Goal: Use online tool/utility: Use online tool/utility

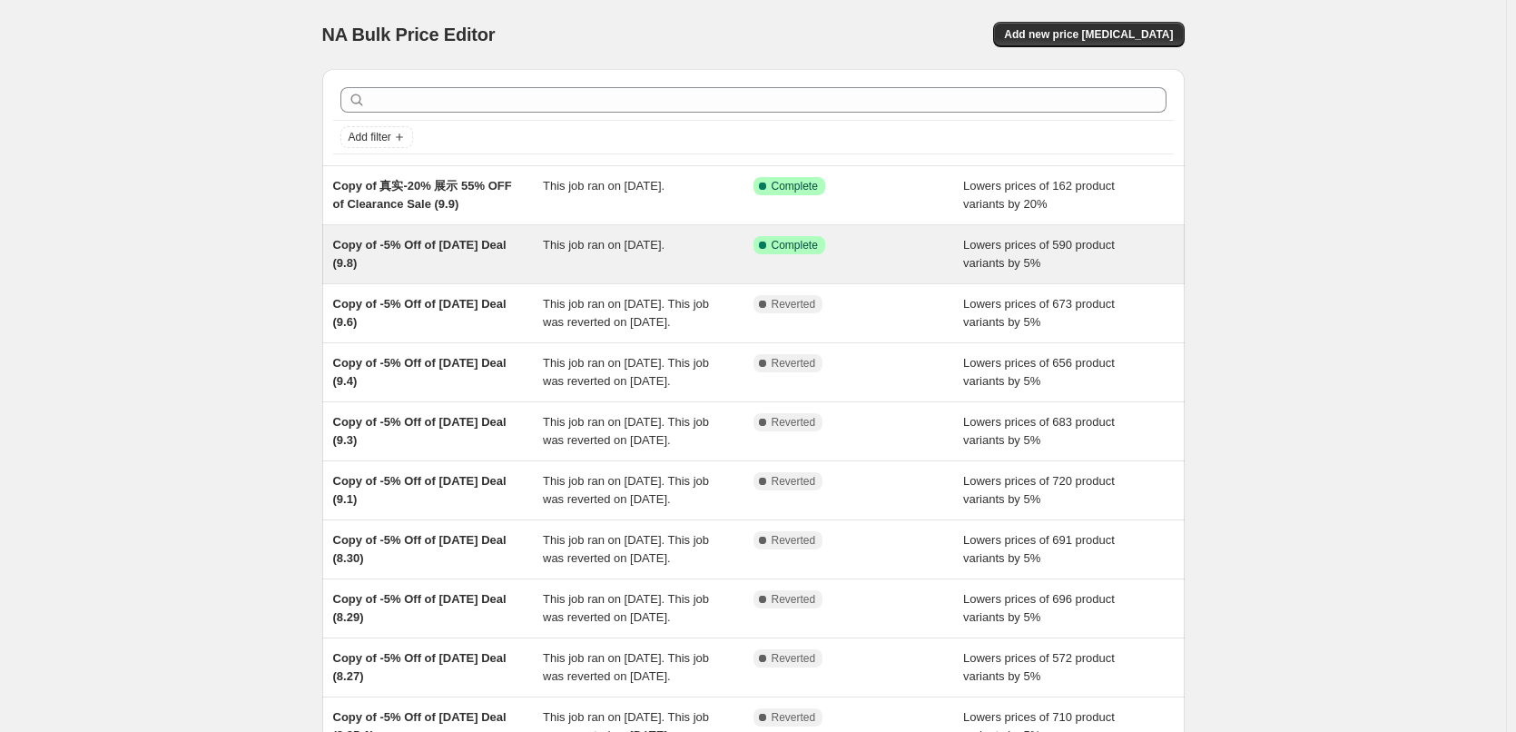
click at [464, 267] on div "Copy of -5% Off of [DATE] Deal (9.8)" at bounding box center [438, 254] width 211 height 36
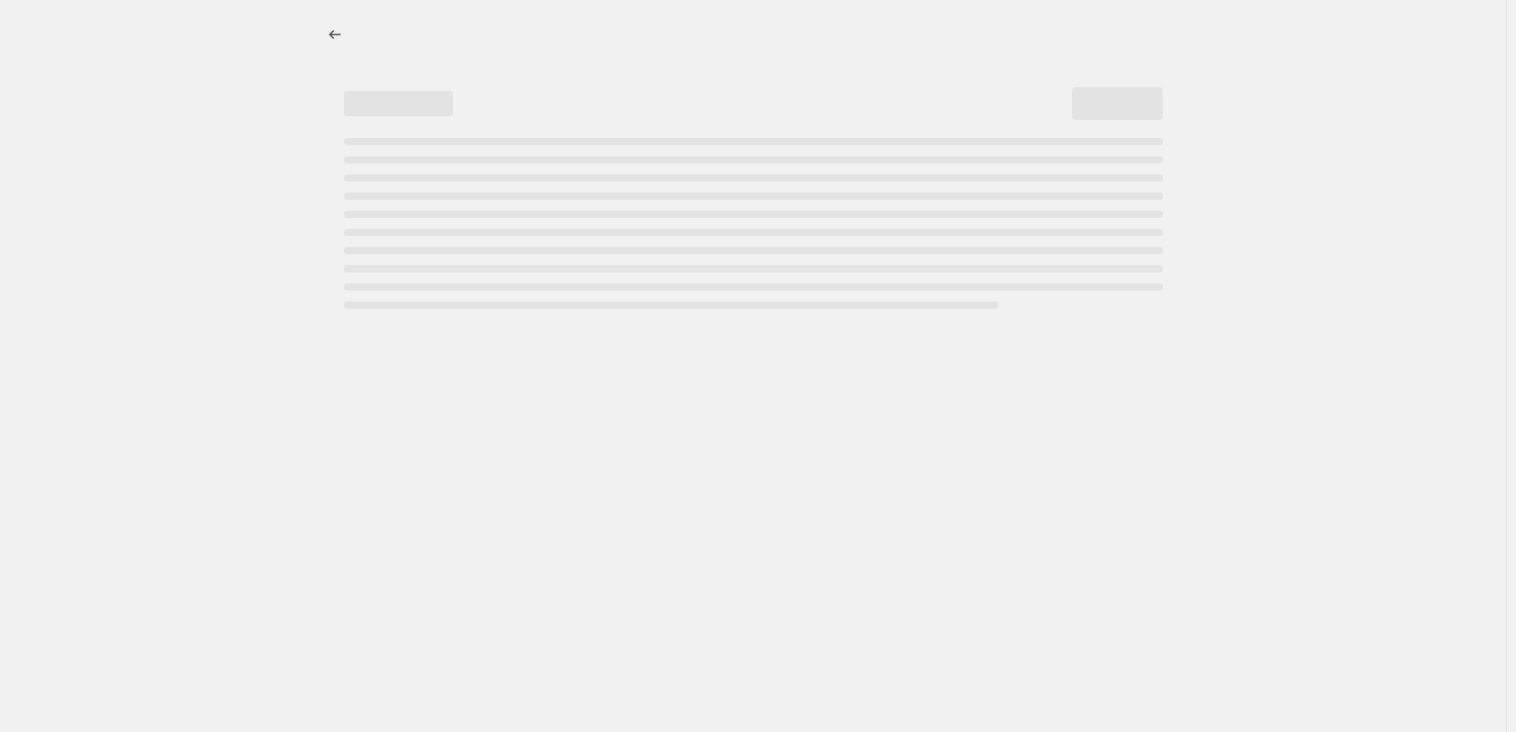
select select "percentage"
select select "pp"
select select "collection"
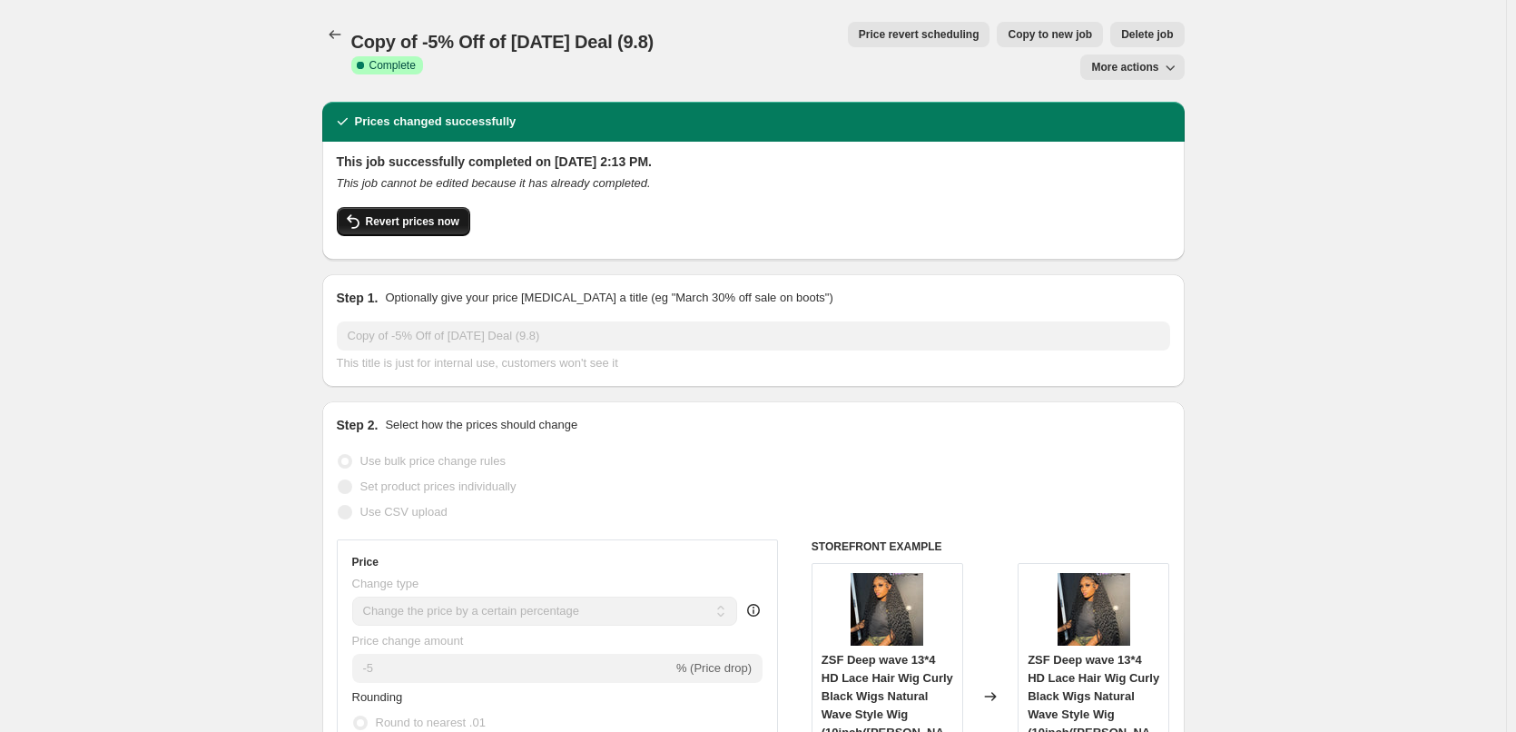
click at [429, 214] on span "Revert prices now" at bounding box center [413, 221] width 94 height 15
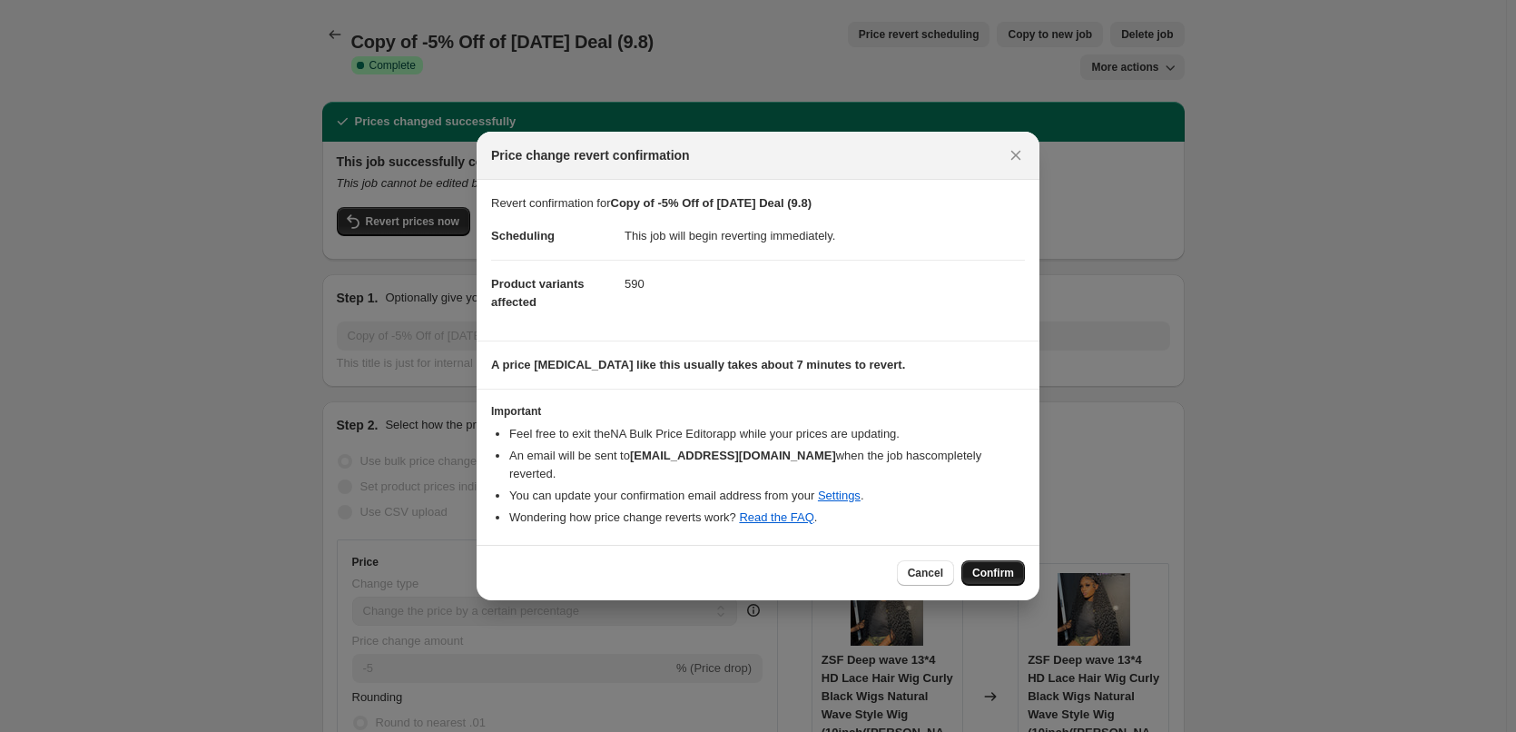
click at [983, 560] on button "Confirm" at bounding box center [994, 572] width 64 height 25
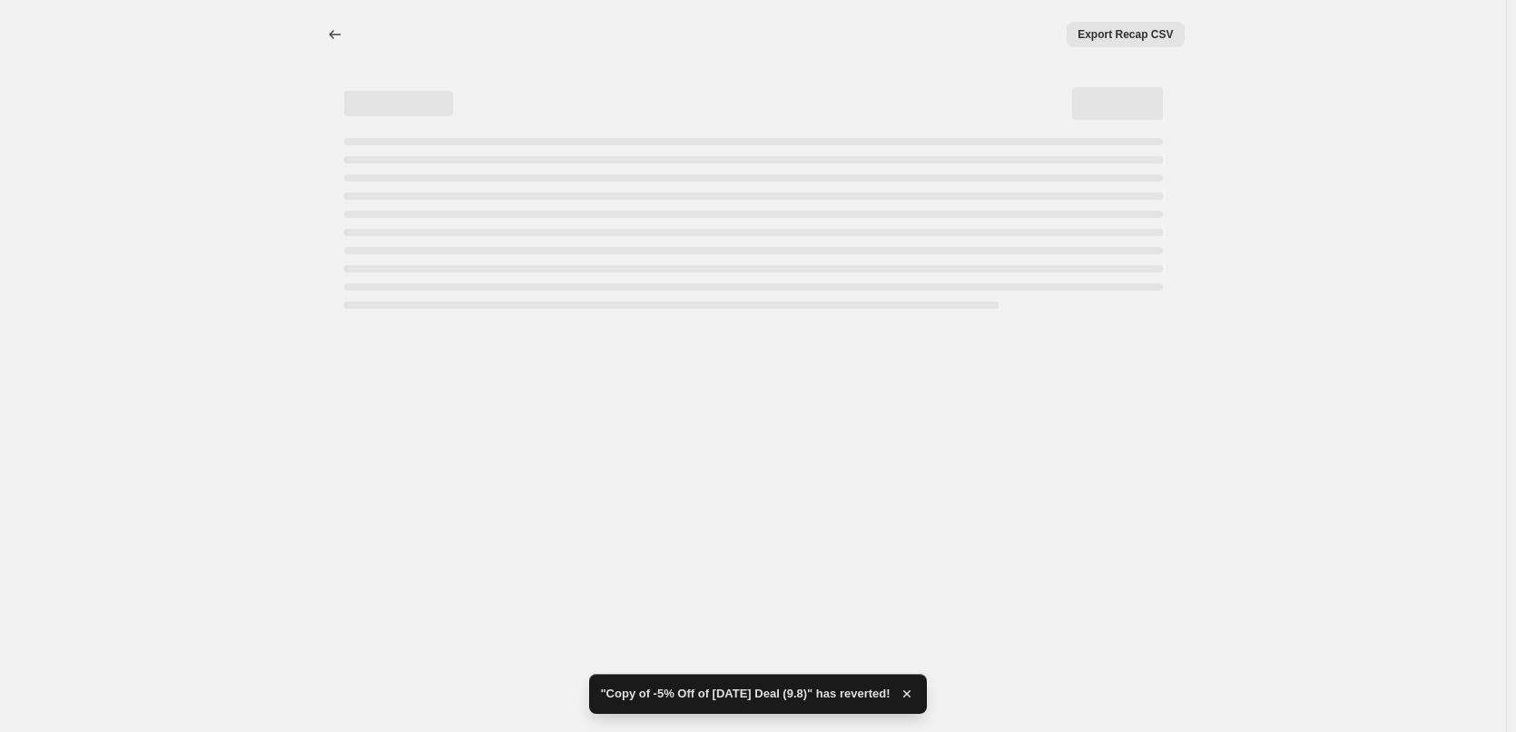
select select "percentage"
select select "pp"
select select "collection"
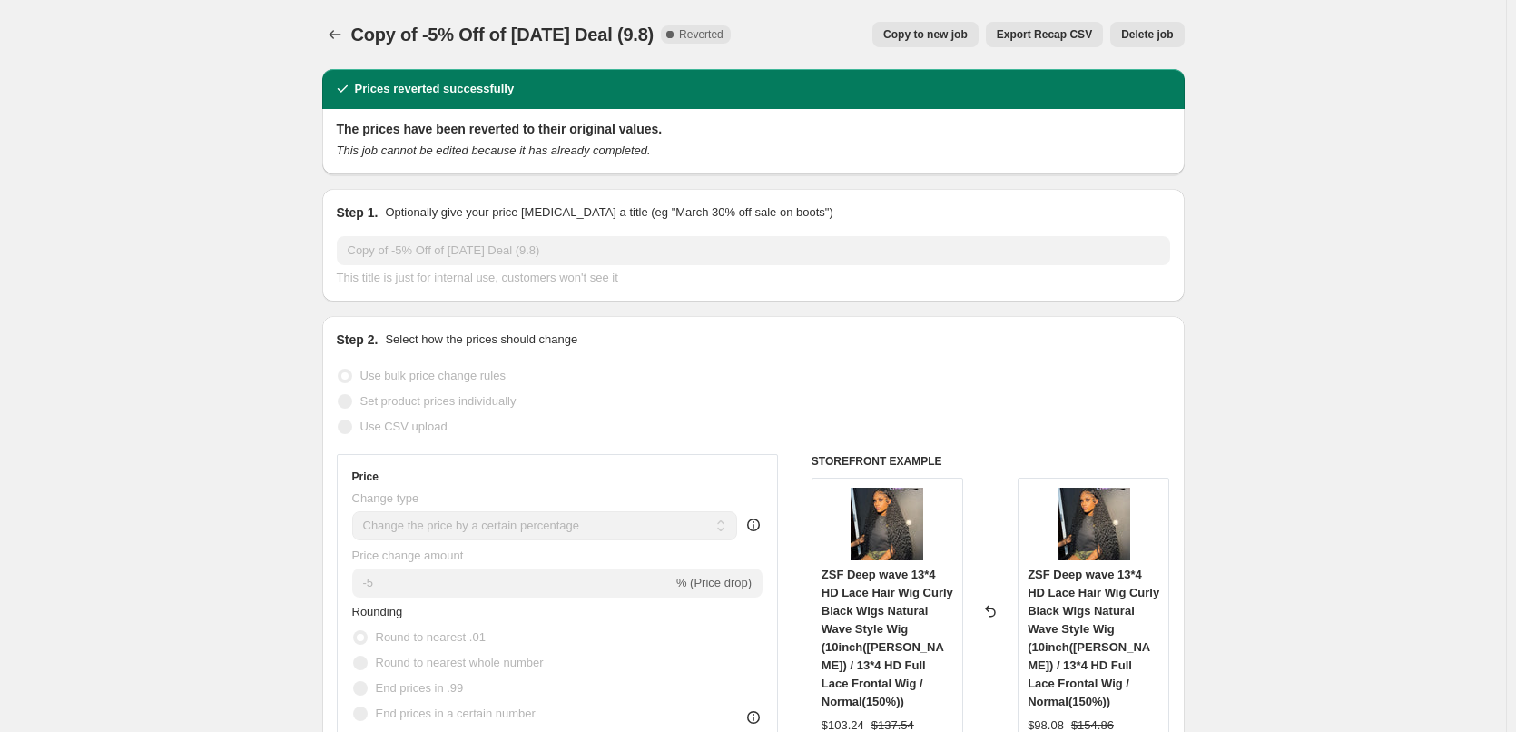
click at [968, 28] on span "Copy to new job" at bounding box center [926, 34] width 84 height 15
select select "percentage"
select select "pp"
select select "collection"
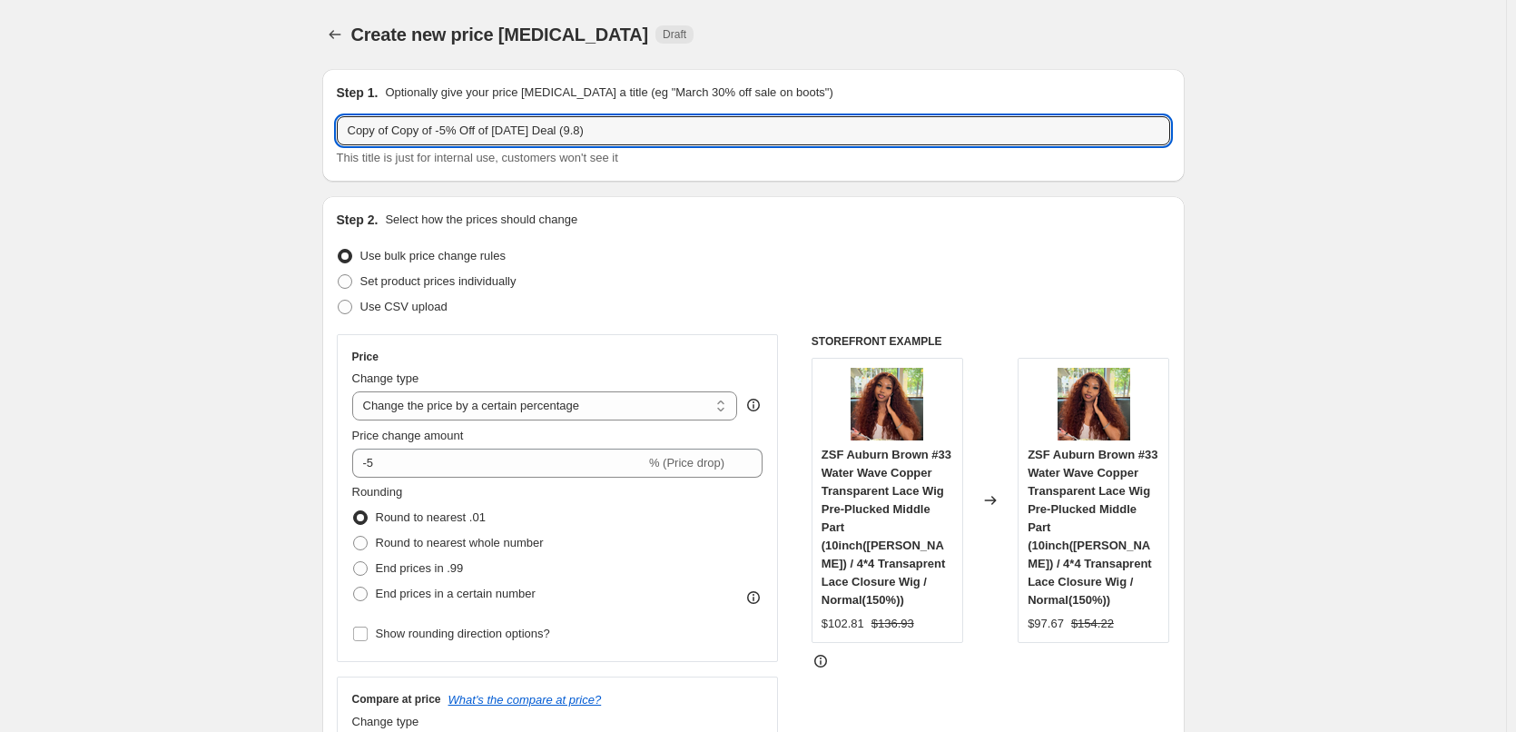
drag, startPoint x: 396, startPoint y: 135, endPoint x: 338, endPoint y: 132, distance: 58.2
click at [338, 132] on div "Step 1. Optionally give your price [MEDICAL_DATA] a title (eg "March 30% off sa…" at bounding box center [753, 125] width 863 height 113
click at [532, 133] on input "Copy of -5% Off of [DATE] Deal (9.8)" at bounding box center [754, 130] width 834 height 29
type input "Copy of -5% Off of [DATE] Deal (9.10)"
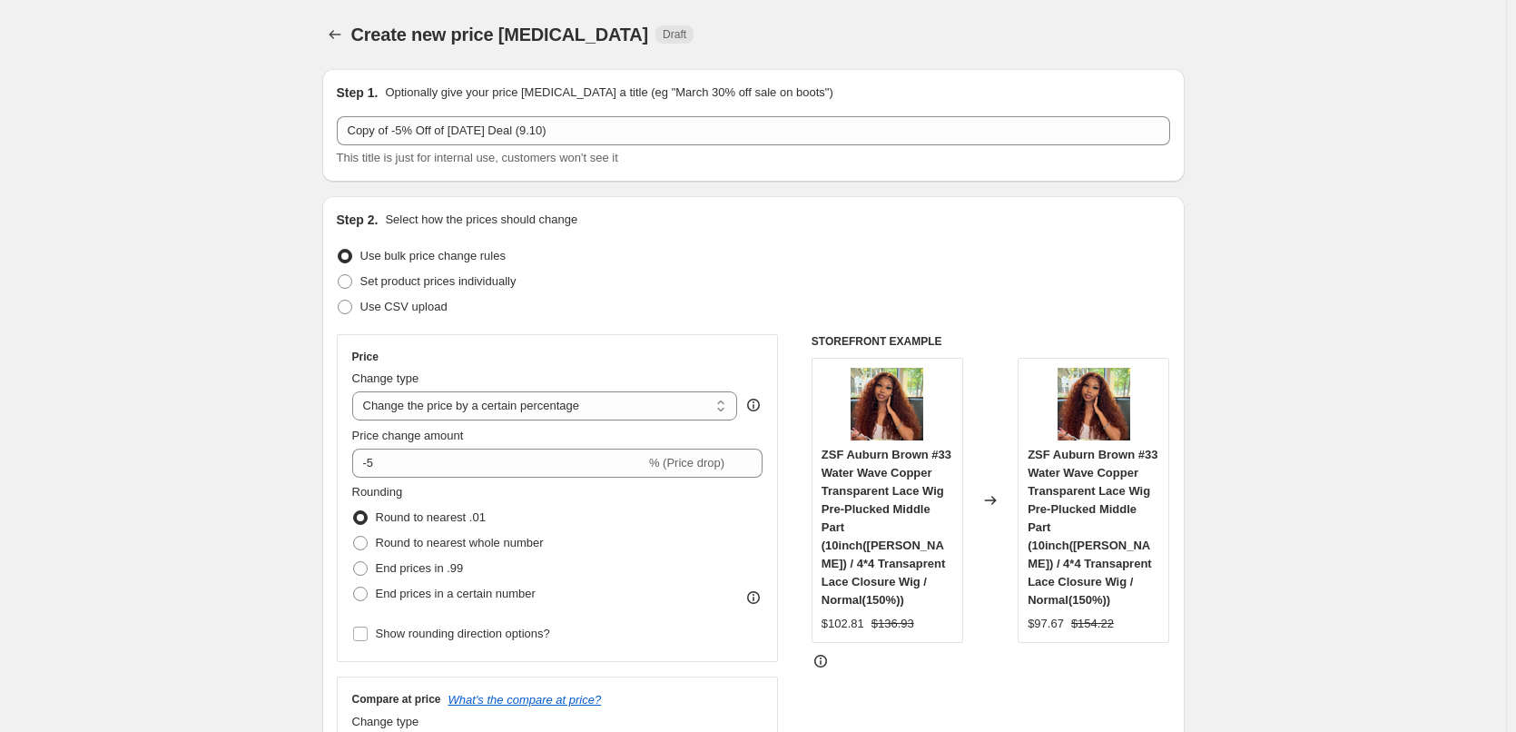
click at [670, 198] on div "Step 2. Select how the prices should change Use bulk price change rules Set pro…" at bounding box center [753, 639] width 863 height 887
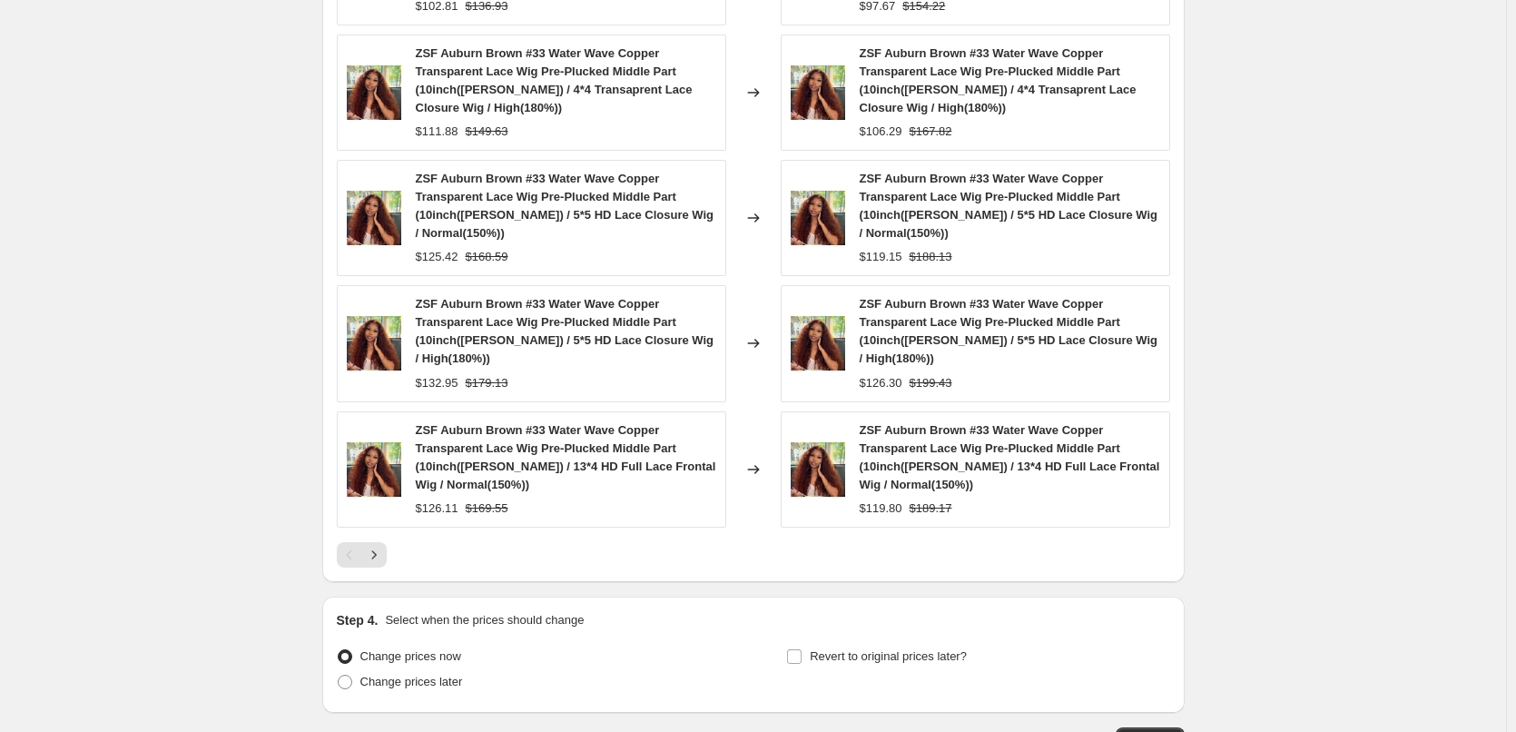
scroll to position [1749, 0]
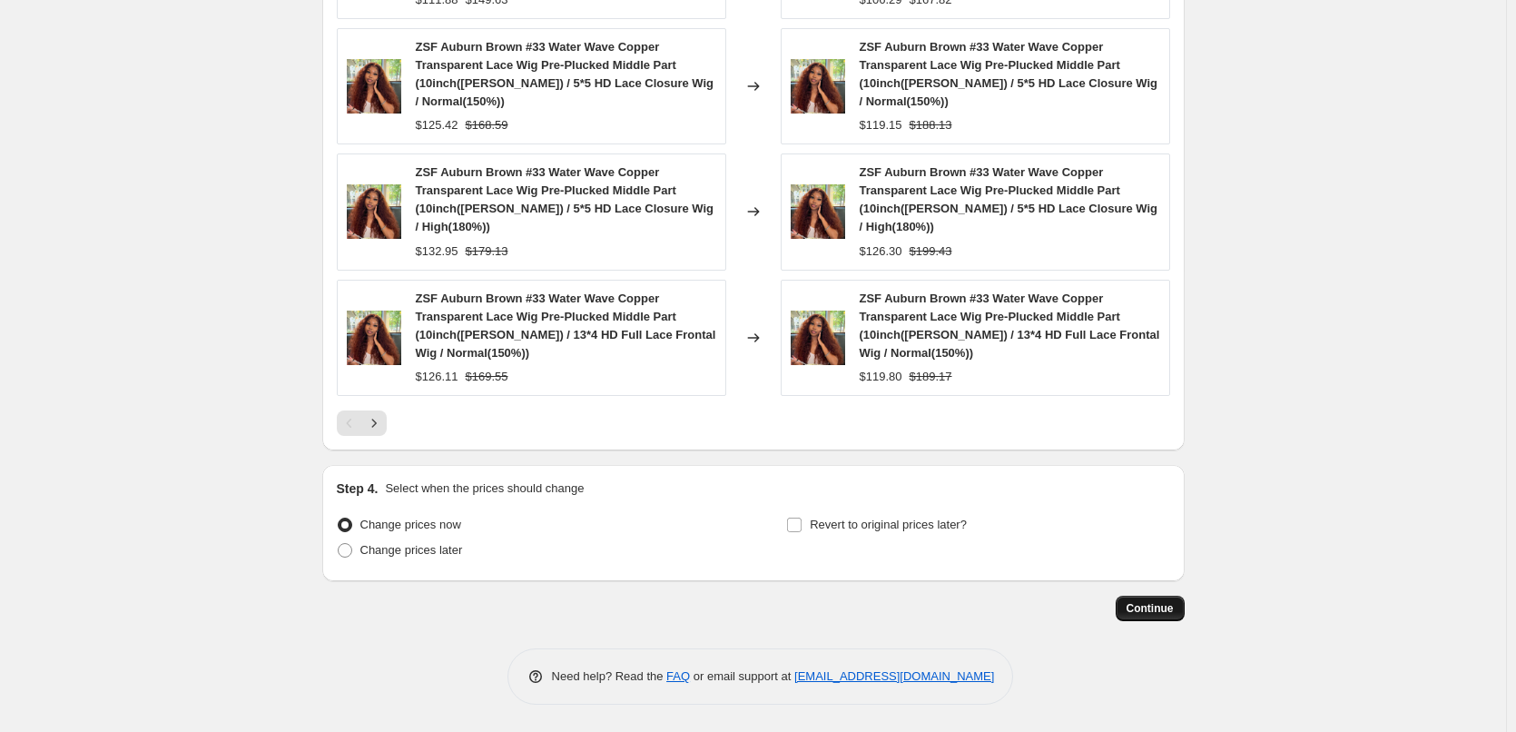
click at [1159, 598] on button "Continue" at bounding box center [1150, 608] width 69 height 25
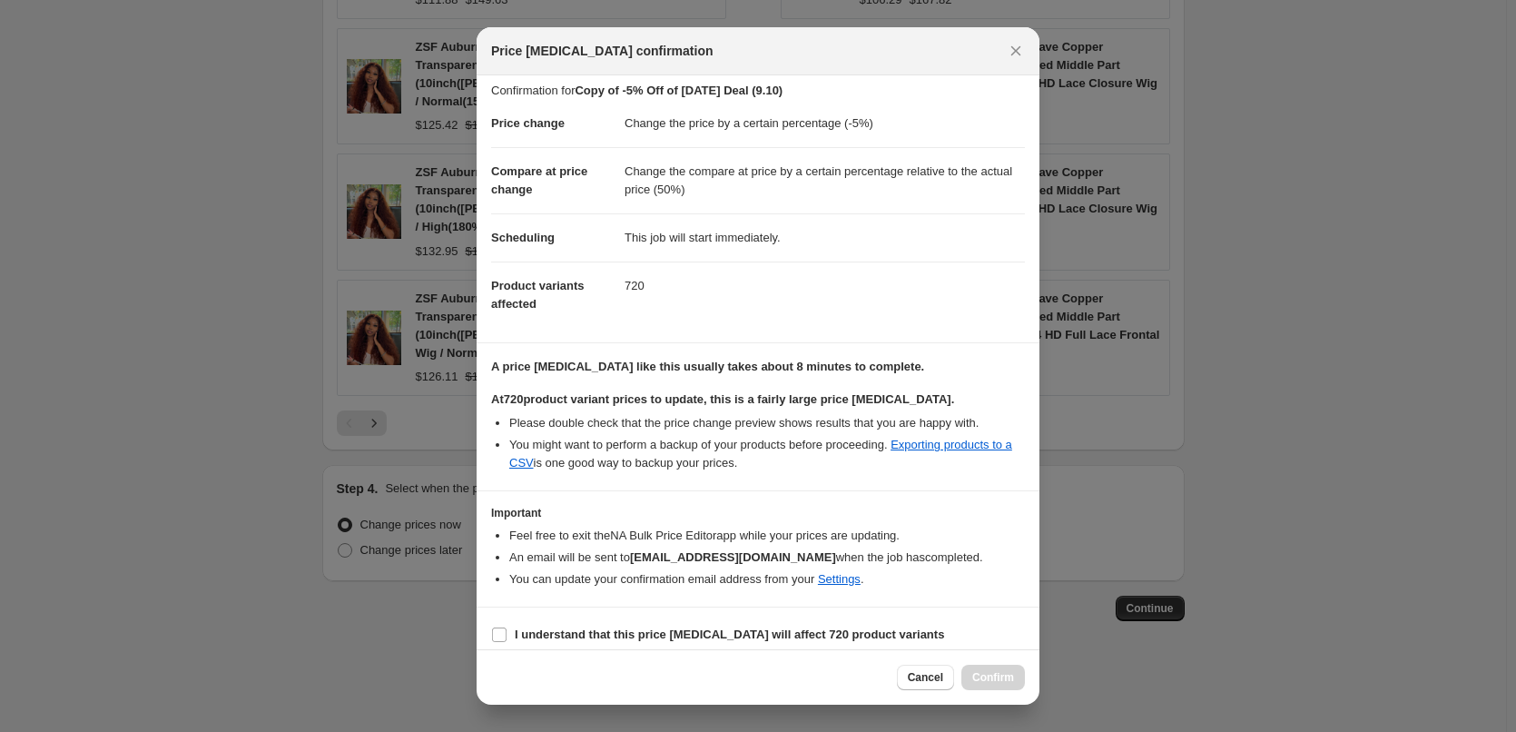
scroll to position [21, 0]
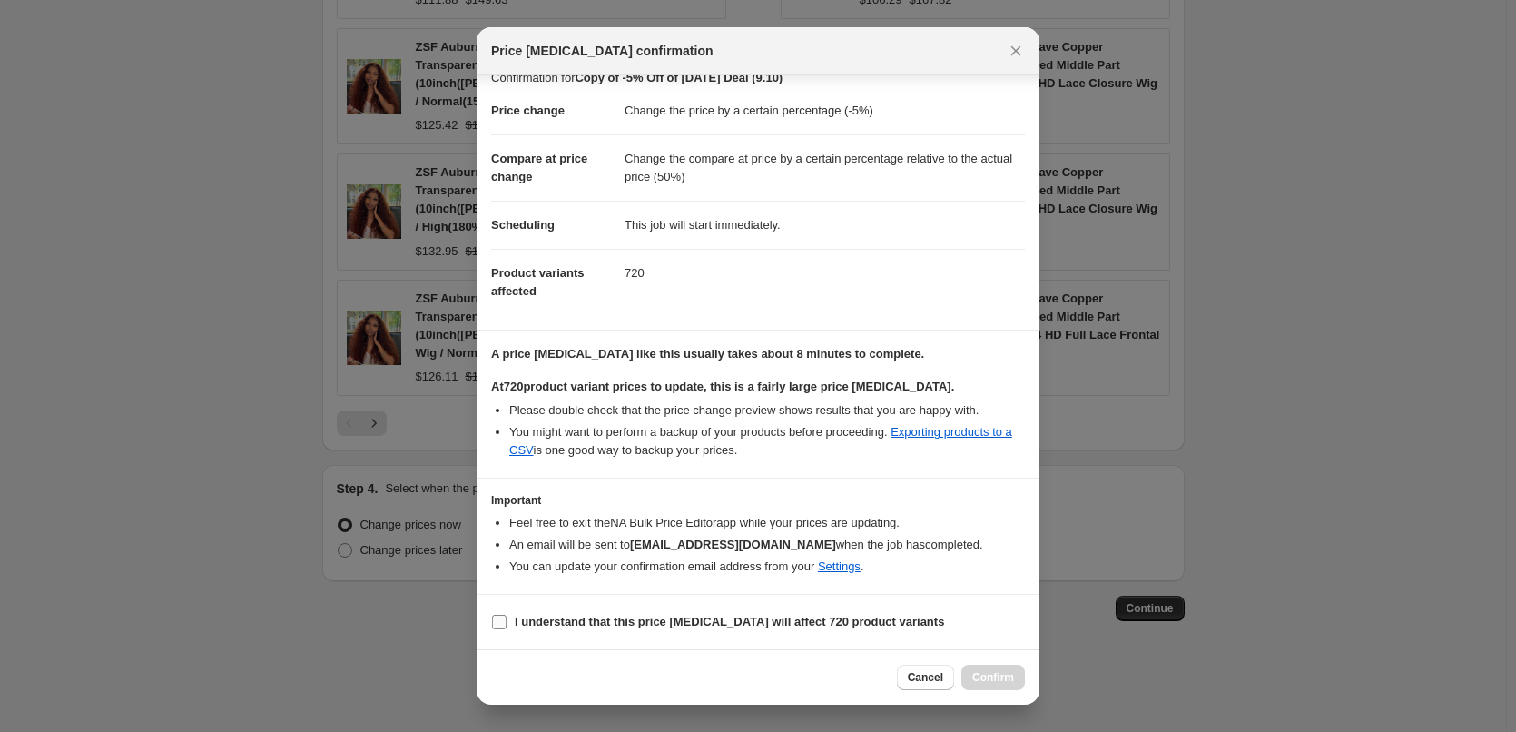
click at [499, 622] on input "I understand that this price [MEDICAL_DATA] will affect 720 product variants" at bounding box center [499, 622] width 15 height 15
checkbox input "true"
click at [991, 677] on span "Confirm" at bounding box center [994, 677] width 42 height 15
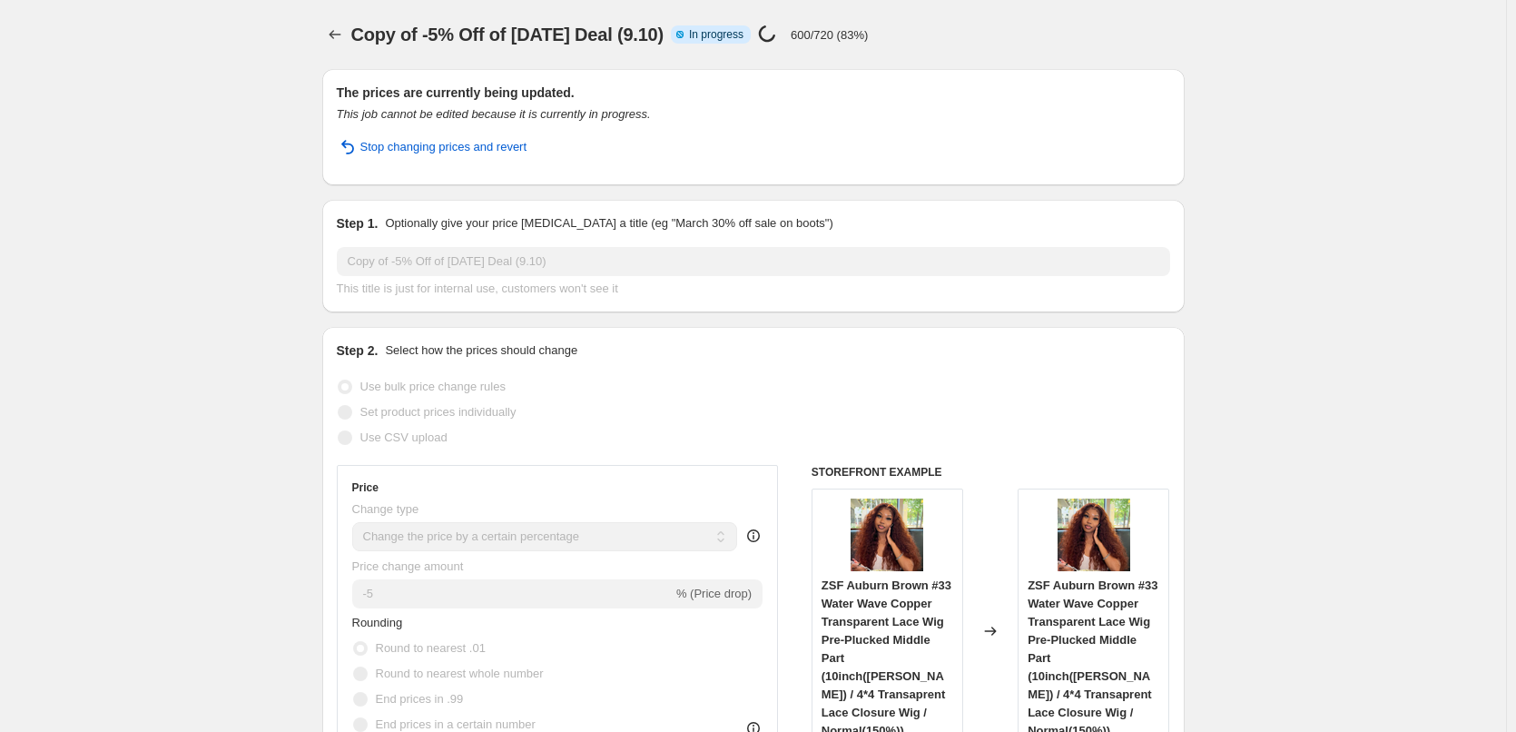
select select "percentage"
select select "pp"
select select "collection"
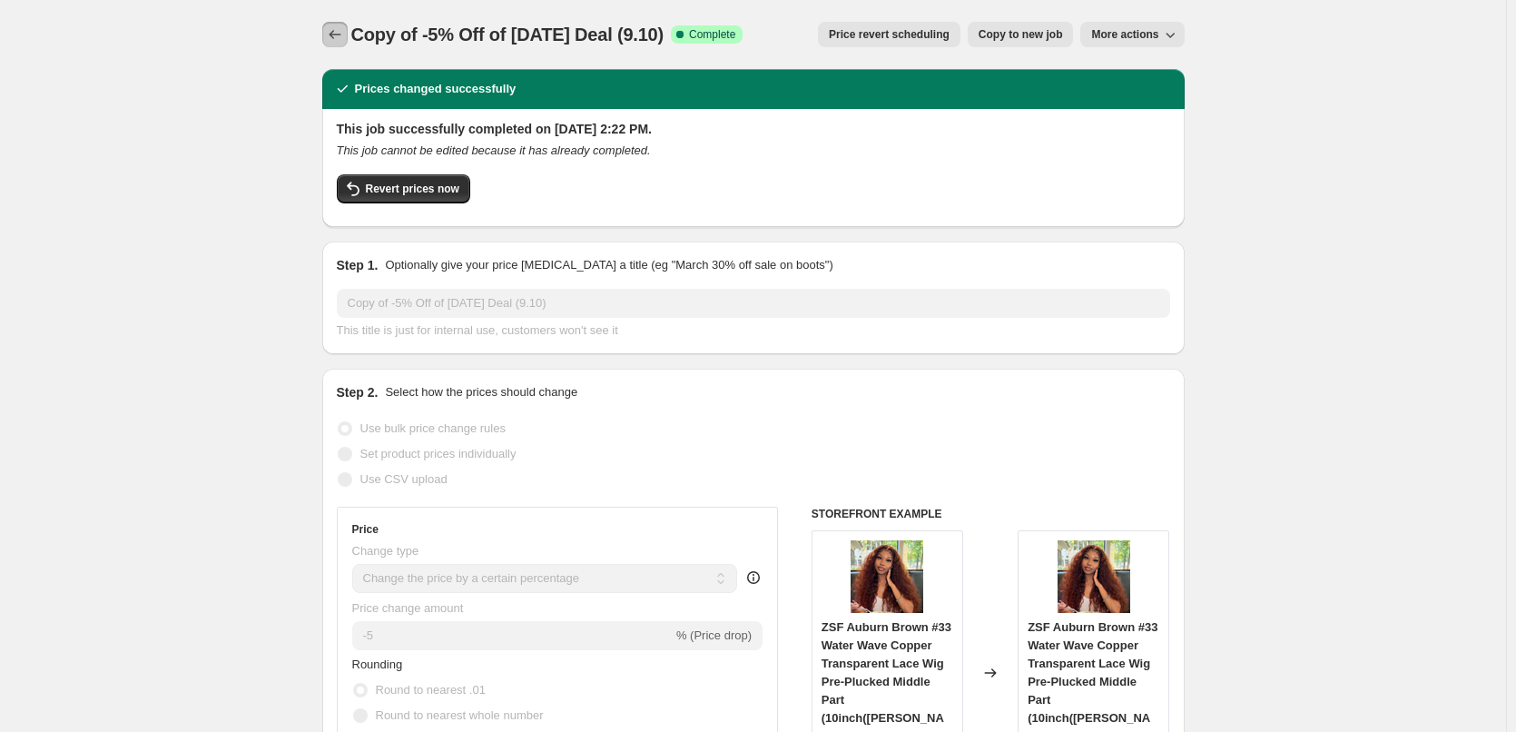
click at [338, 31] on icon "Price change jobs" at bounding box center [335, 34] width 18 height 18
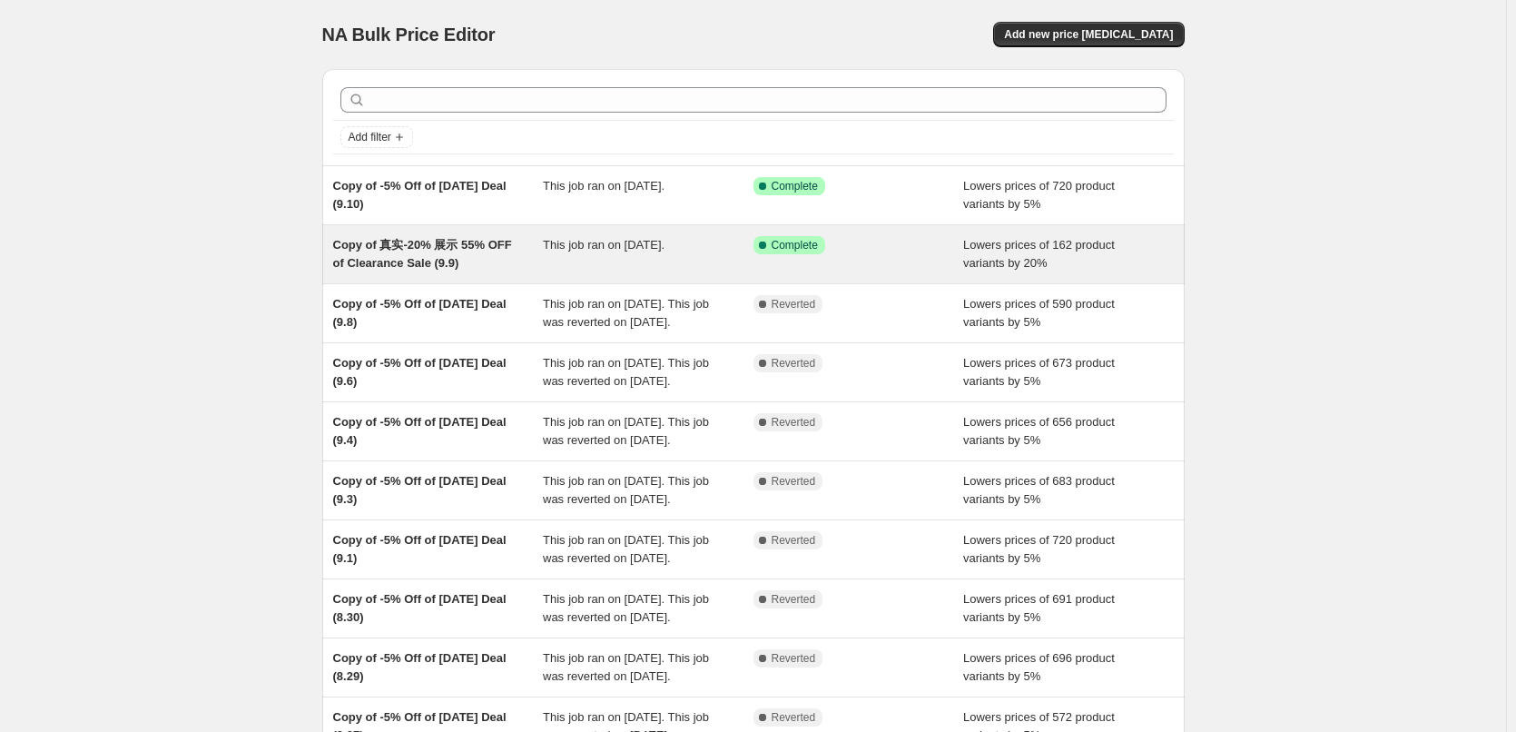
click at [652, 249] on span "This job ran on [DATE]." at bounding box center [604, 245] width 122 height 14
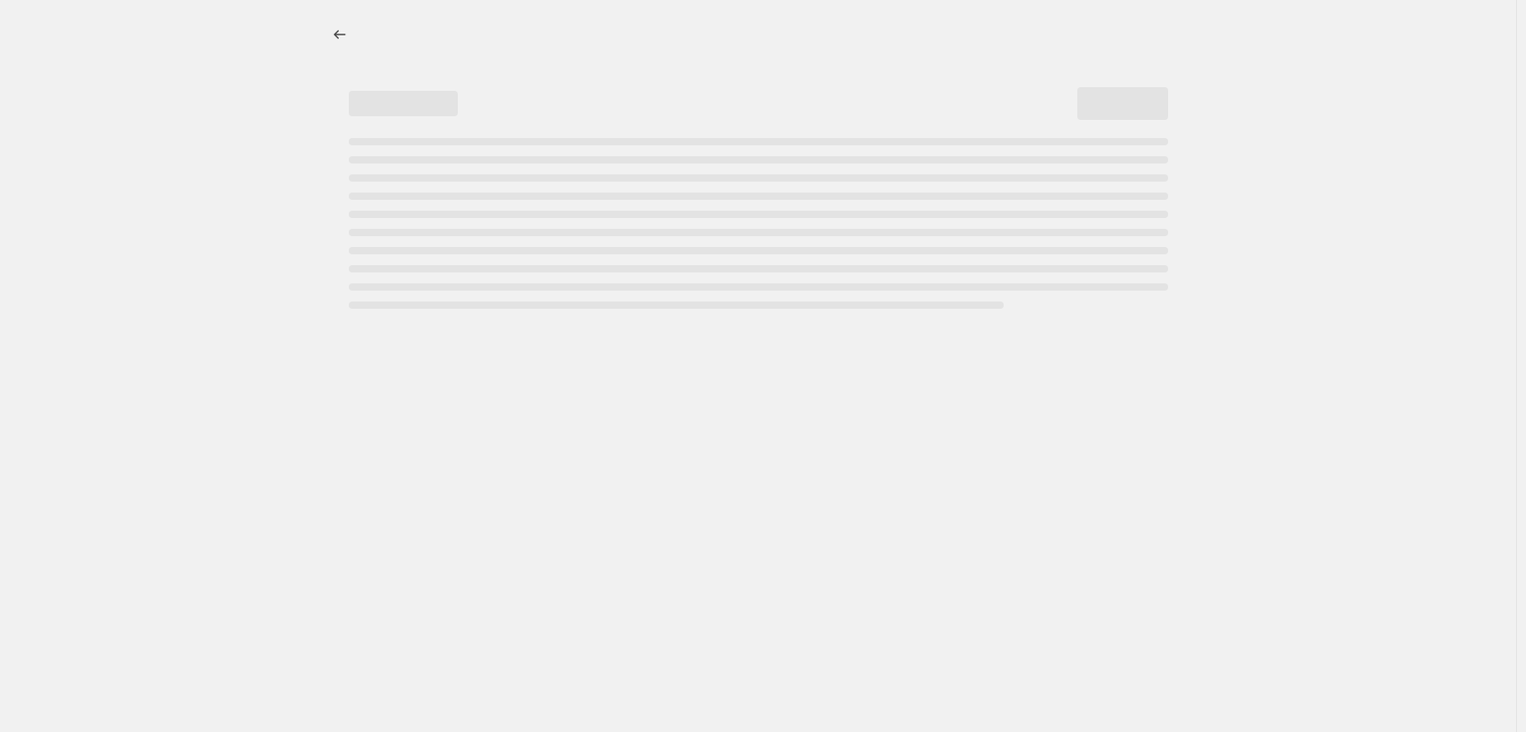
select select "percentage"
select select "pp"
select select "collection"
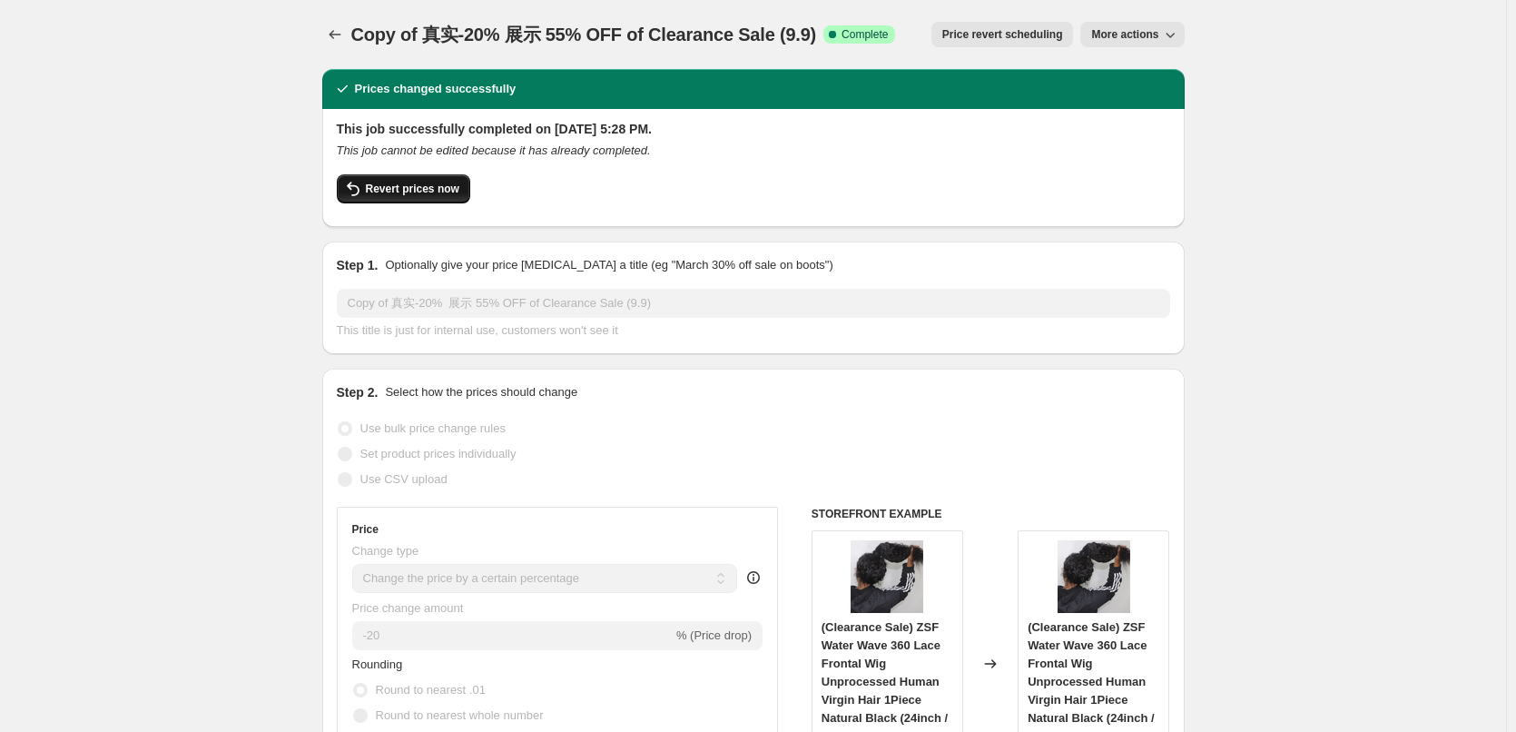
click at [411, 189] on span "Revert prices now" at bounding box center [413, 189] width 94 height 15
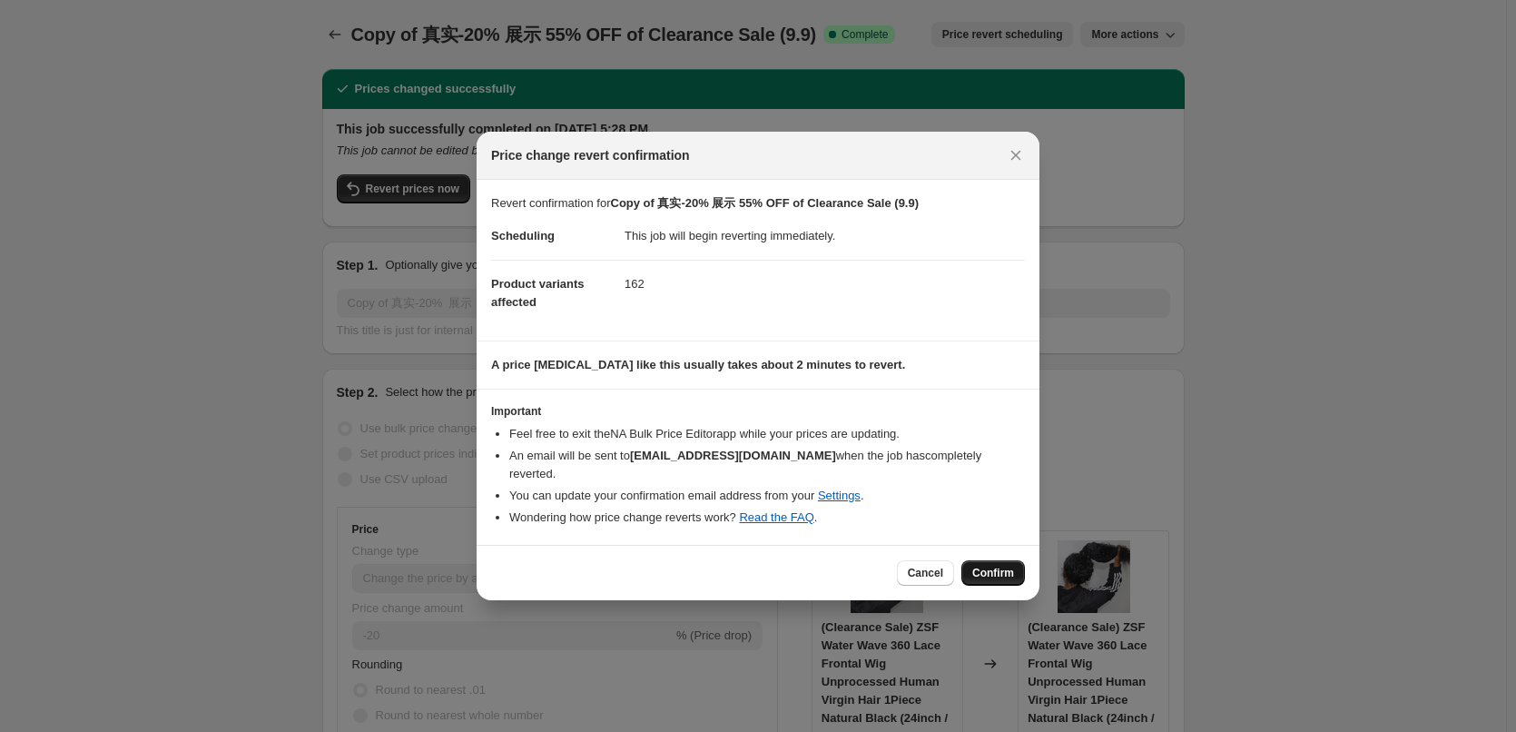
click at [993, 566] on span "Confirm" at bounding box center [994, 573] width 42 height 15
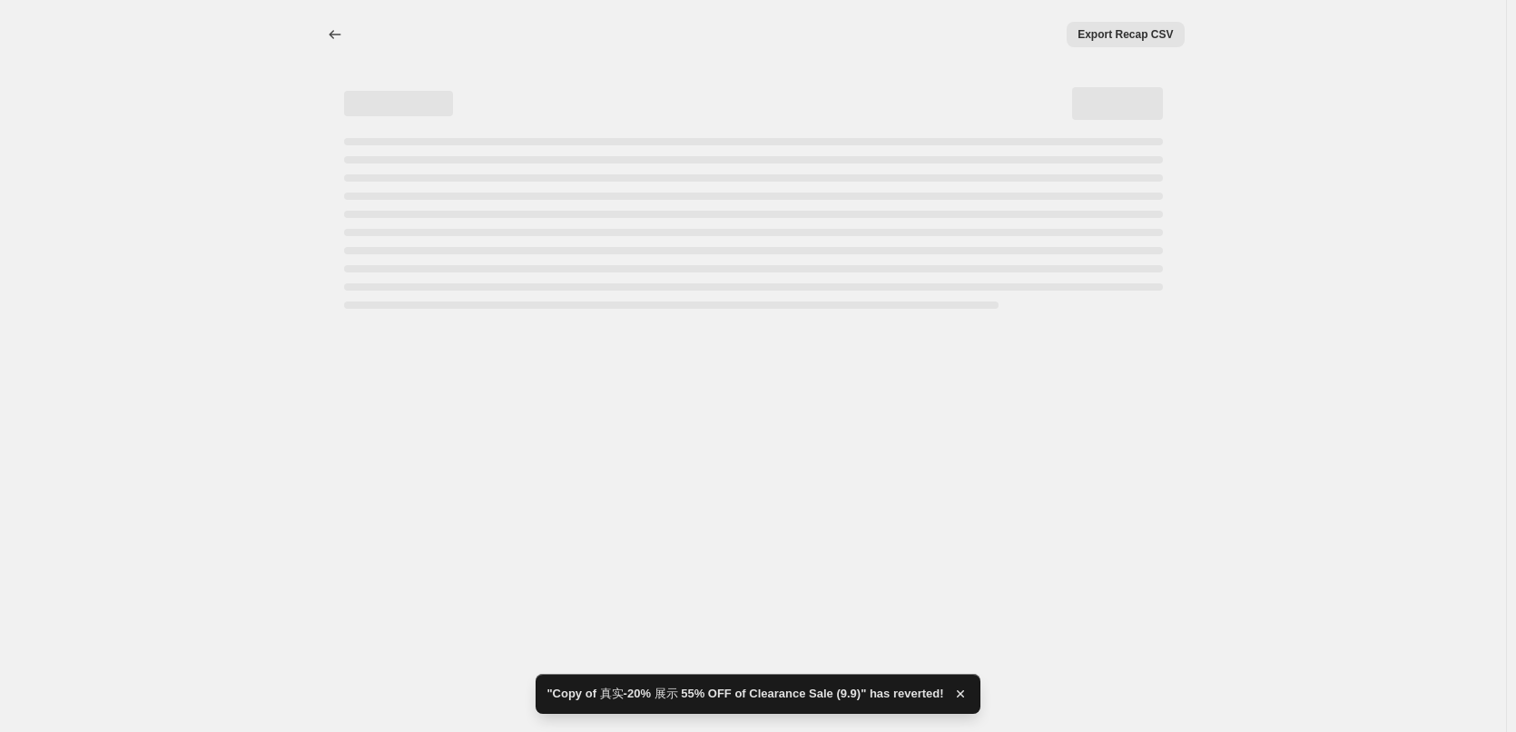
select select "percentage"
select select "pp"
select select "collection"
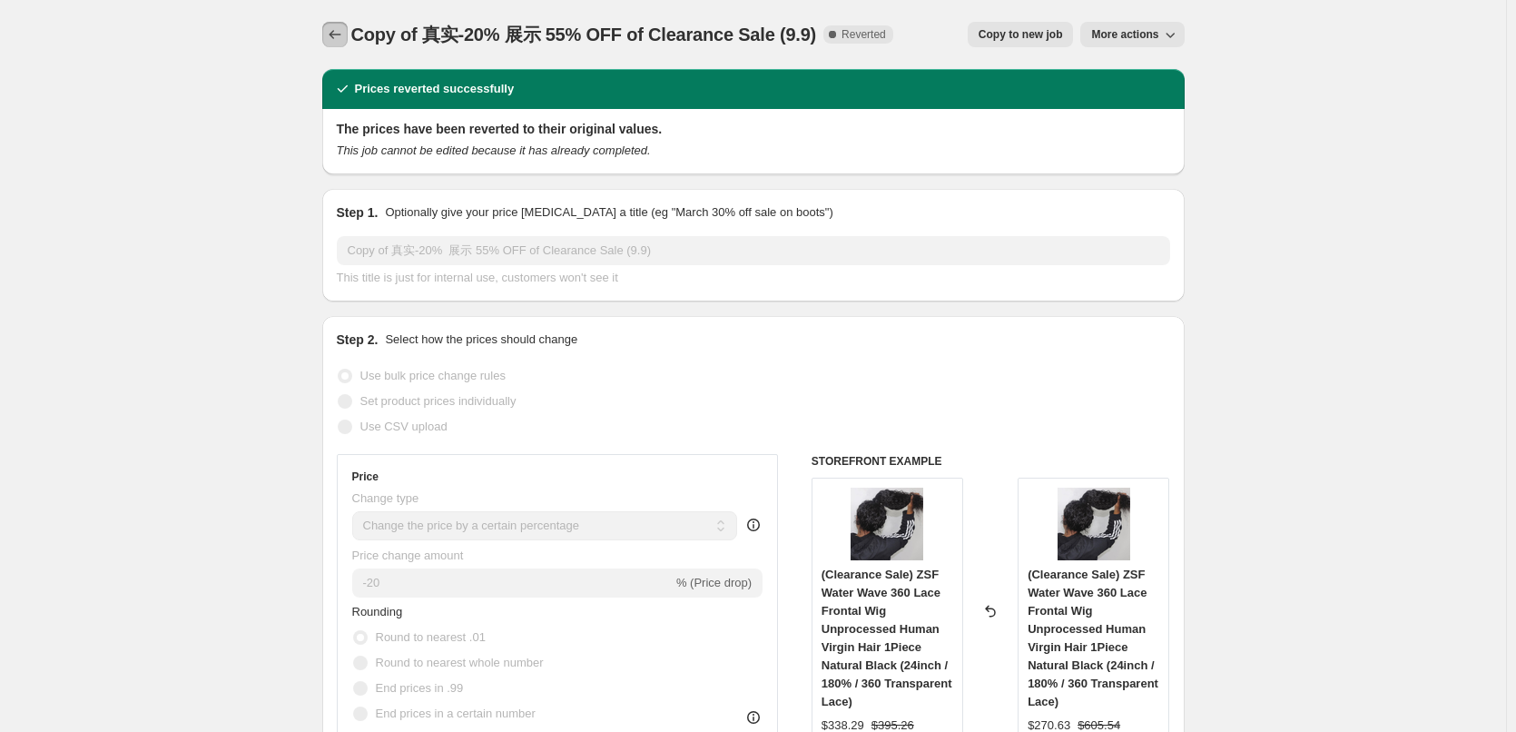
click at [340, 35] on icon "Price change jobs" at bounding box center [335, 34] width 18 height 18
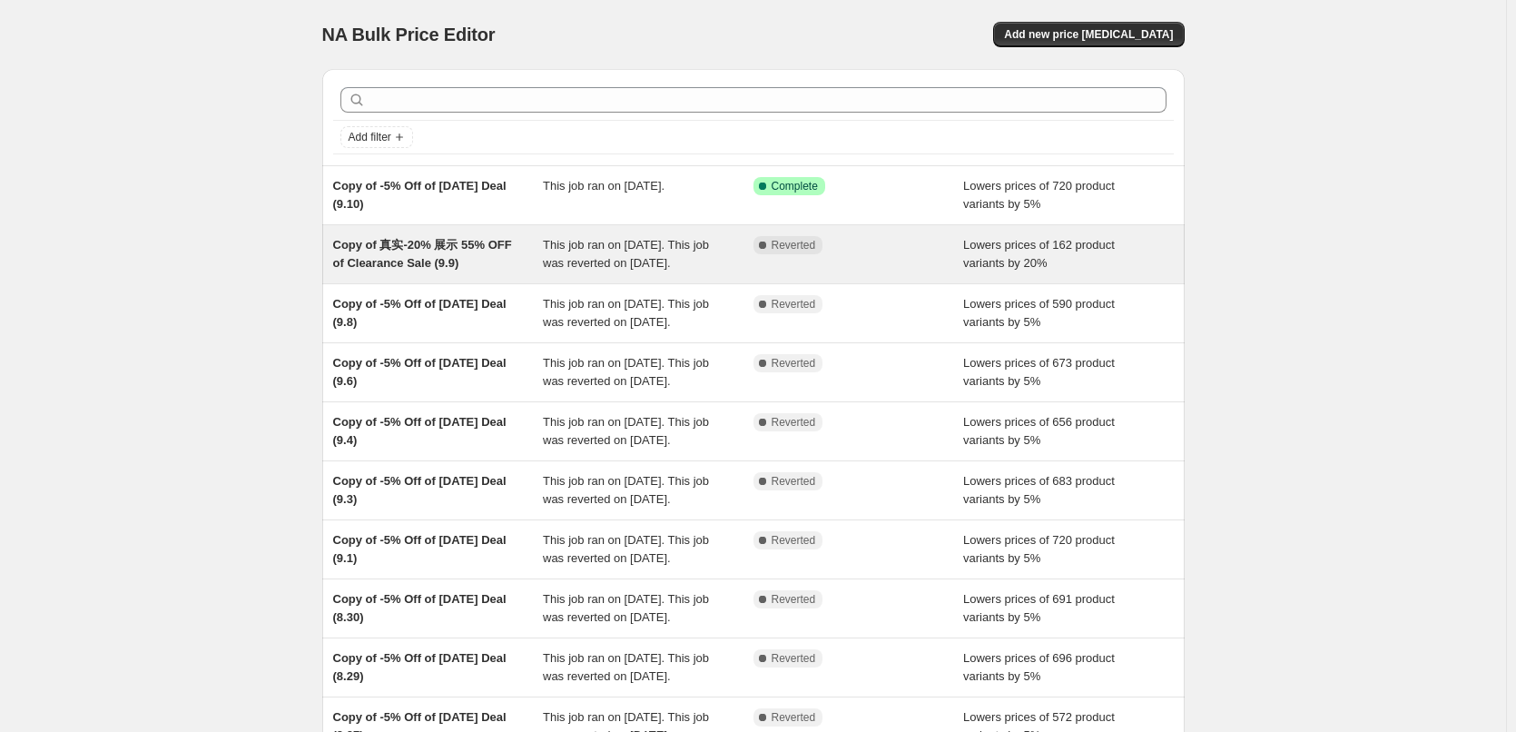
click at [718, 268] on div "This job ran on [DATE]. This job was reverted on [DATE]." at bounding box center [648, 254] width 211 height 36
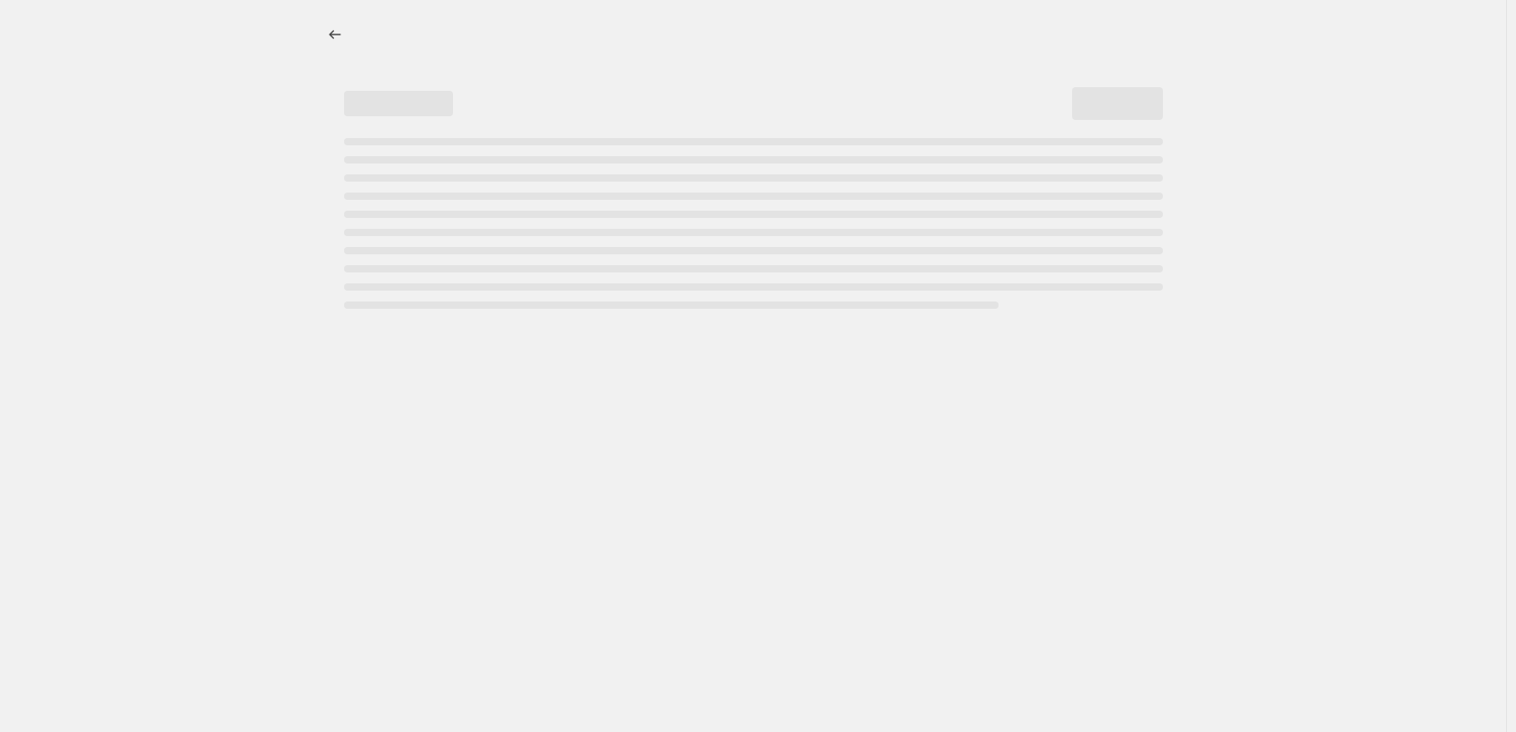
select select "percentage"
select select "pp"
select select "collection"
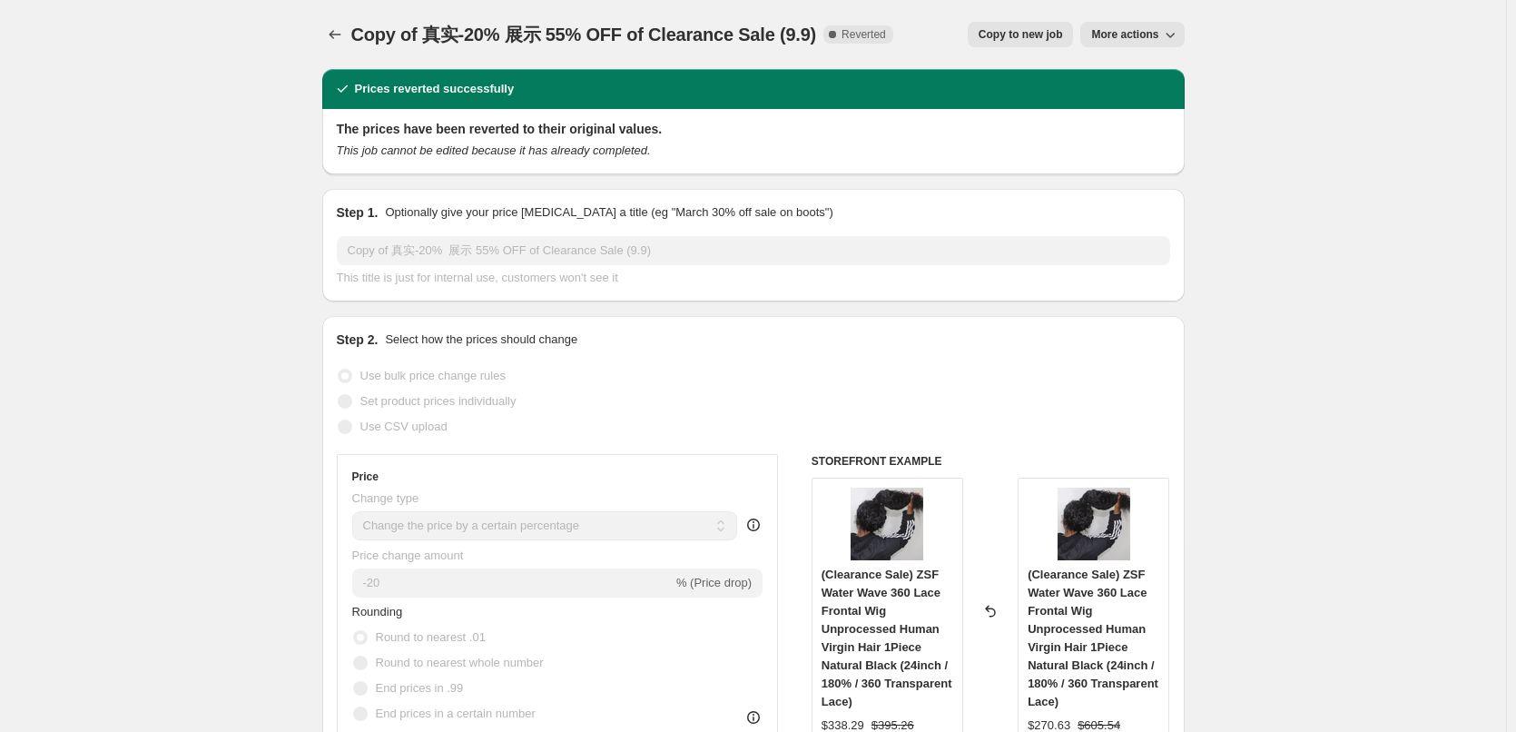
click at [1032, 34] on span "Copy to new job" at bounding box center [1021, 34] width 84 height 15
select select "percentage"
select select "pp"
select select "collection"
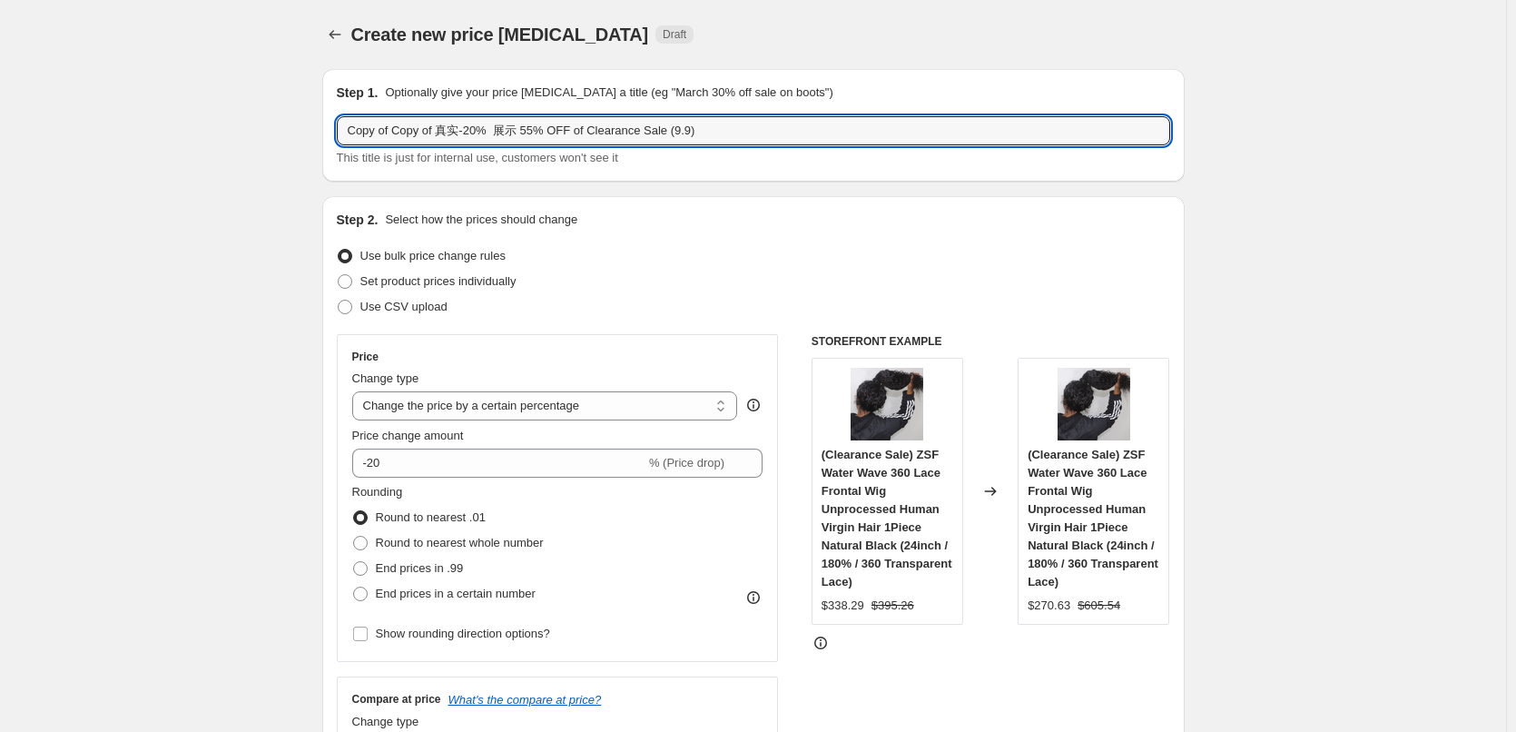
drag, startPoint x: 395, startPoint y: 131, endPoint x: 311, endPoint y: 134, distance: 83.6
click at [639, 133] on input "Copy of 真实-20% 展示 55% OFF of Clearance Sale (9.9)" at bounding box center [754, 130] width 834 height 29
type input "Copy of 真实-20% 展示 55% OFF of Clearance Sale (9.10)"
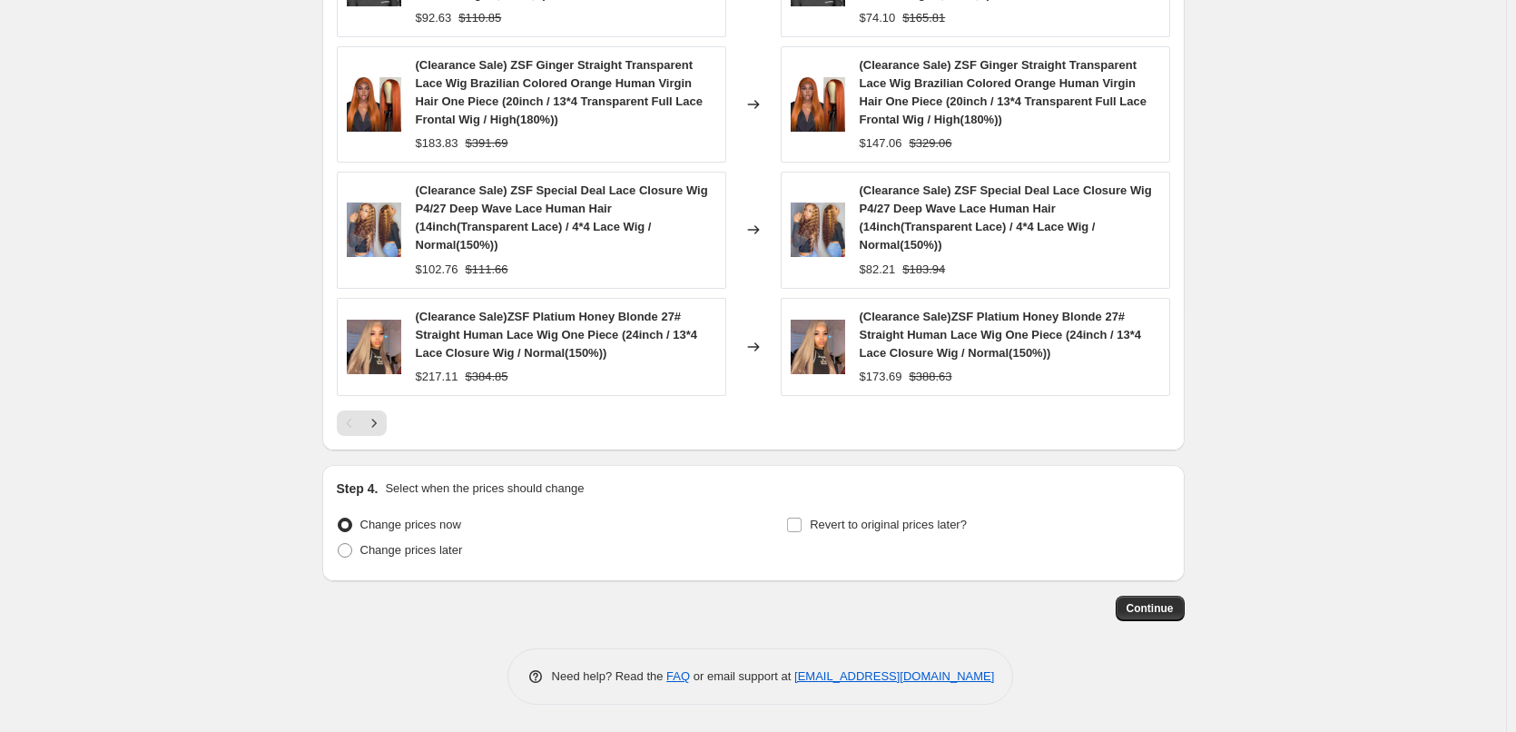
scroll to position [1713, 0]
click at [1144, 613] on span "Continue" at bounding box center [1150, 608] width 47 height 15
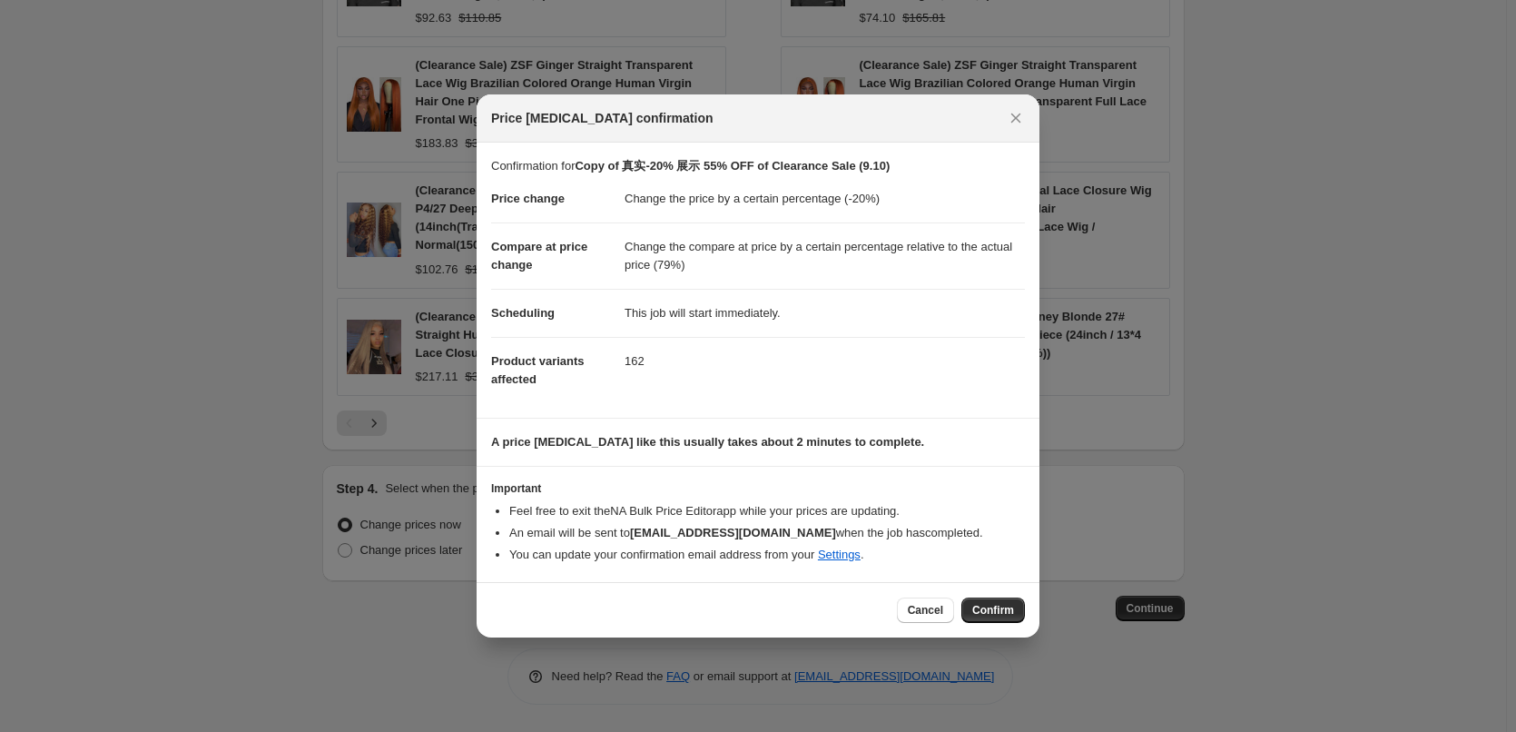
click at [1005, 605] on span "Confirm" at bounding box center [994, 610] width 42 height 15
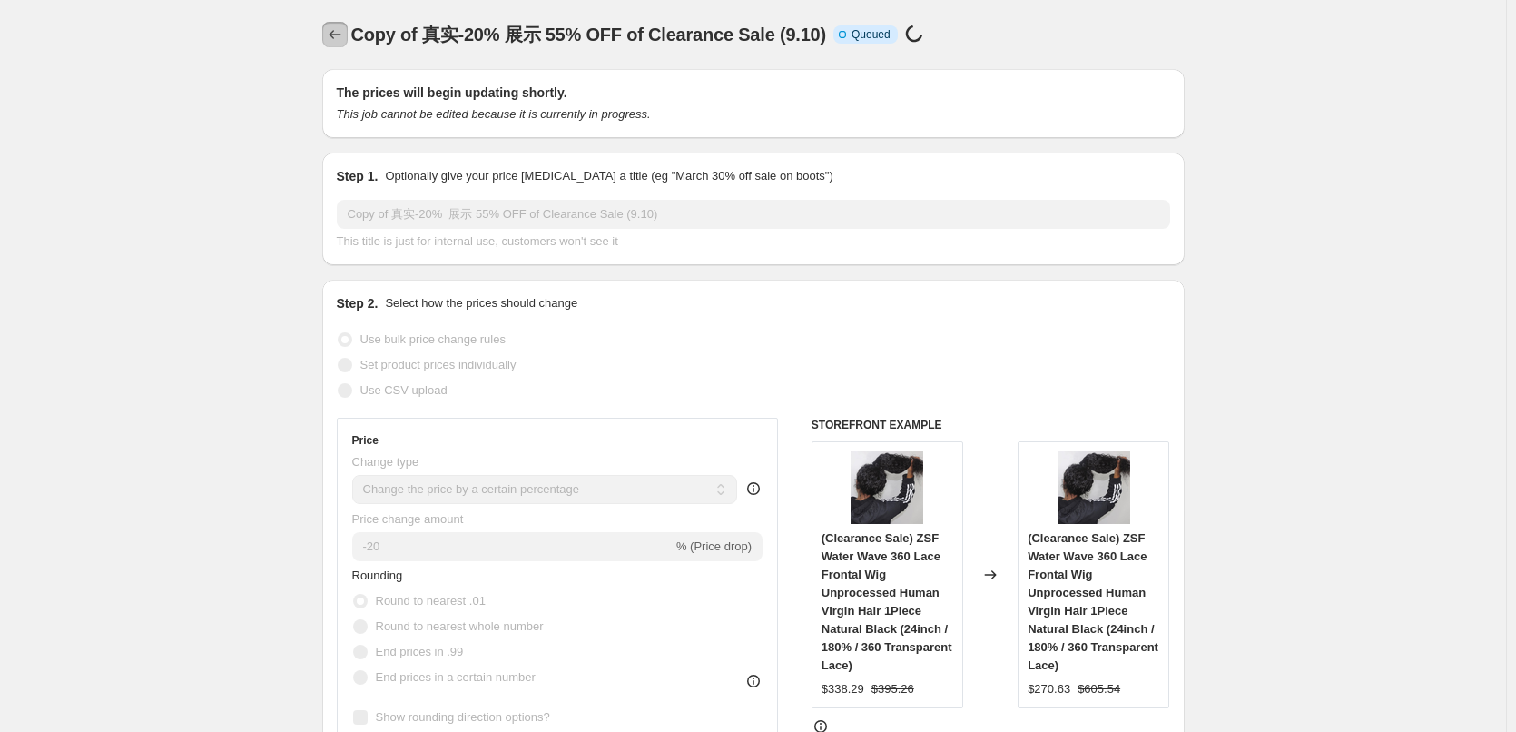
click at [344, 29] on icon "Price change jobs" at bounding box center [335, 34] width 18 height 18
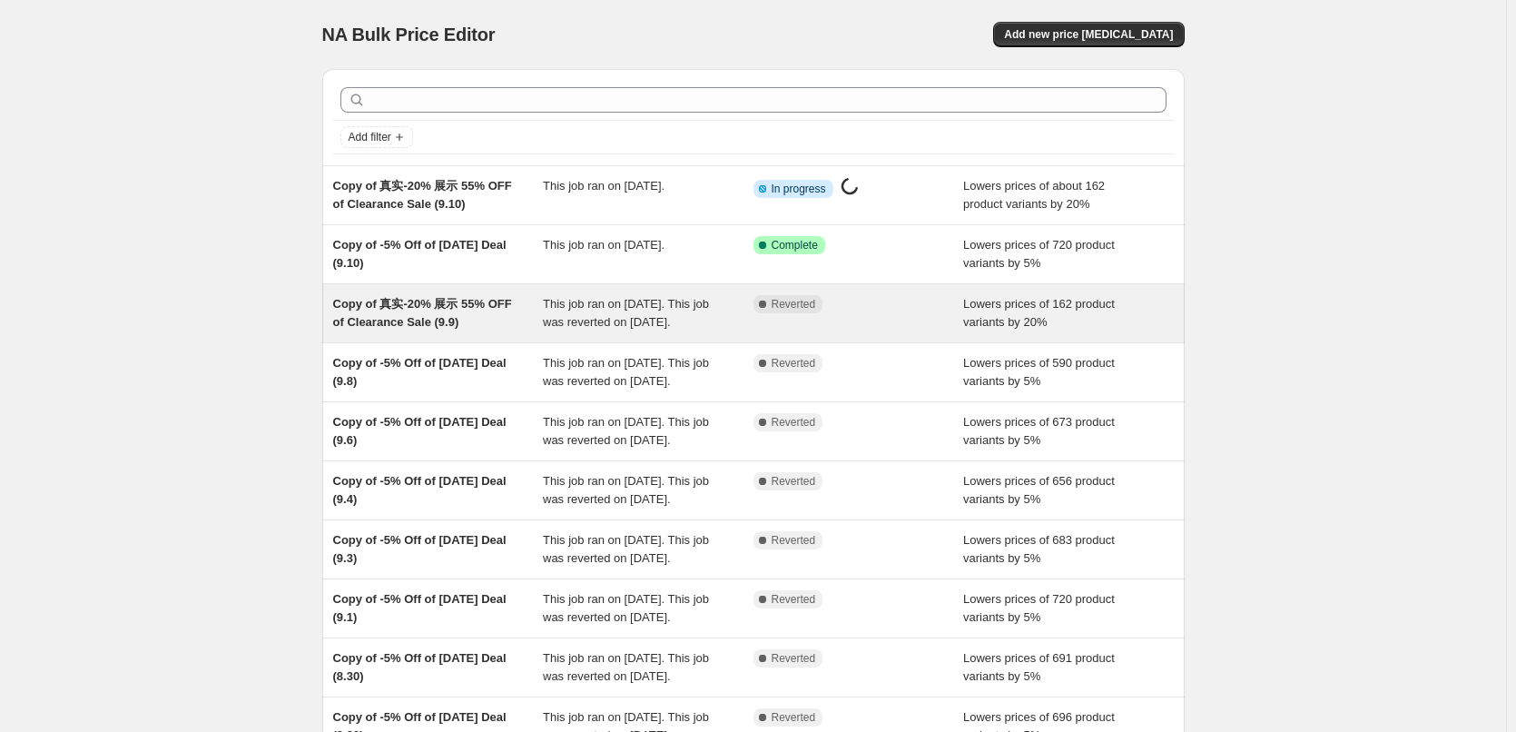
click at [717, 331] on div "This job ran on [DATE]. This job was reverted on [DATE]." at bounding box center [648, 313] width 211 height 36
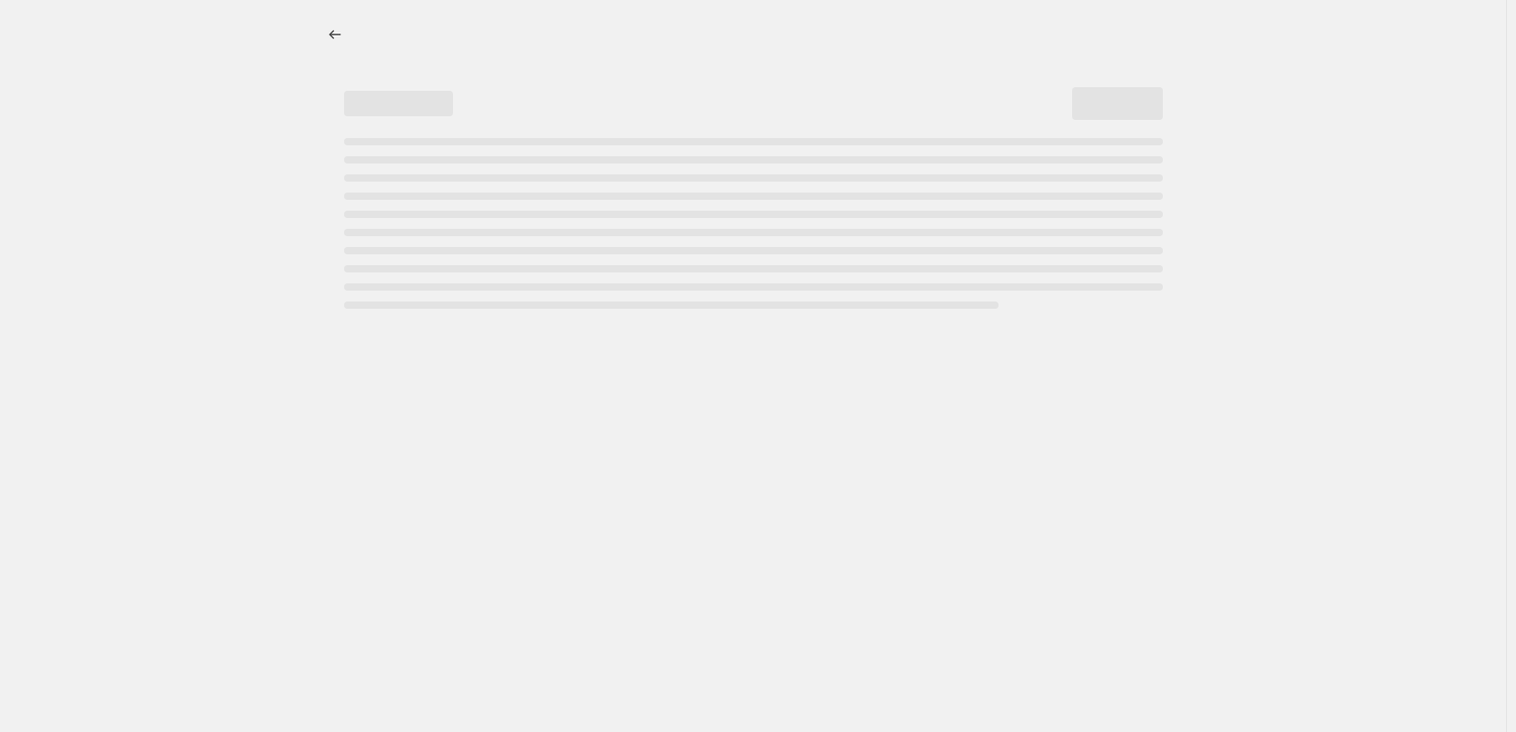
select select "percentage"
select select "pp"
select select "collection"
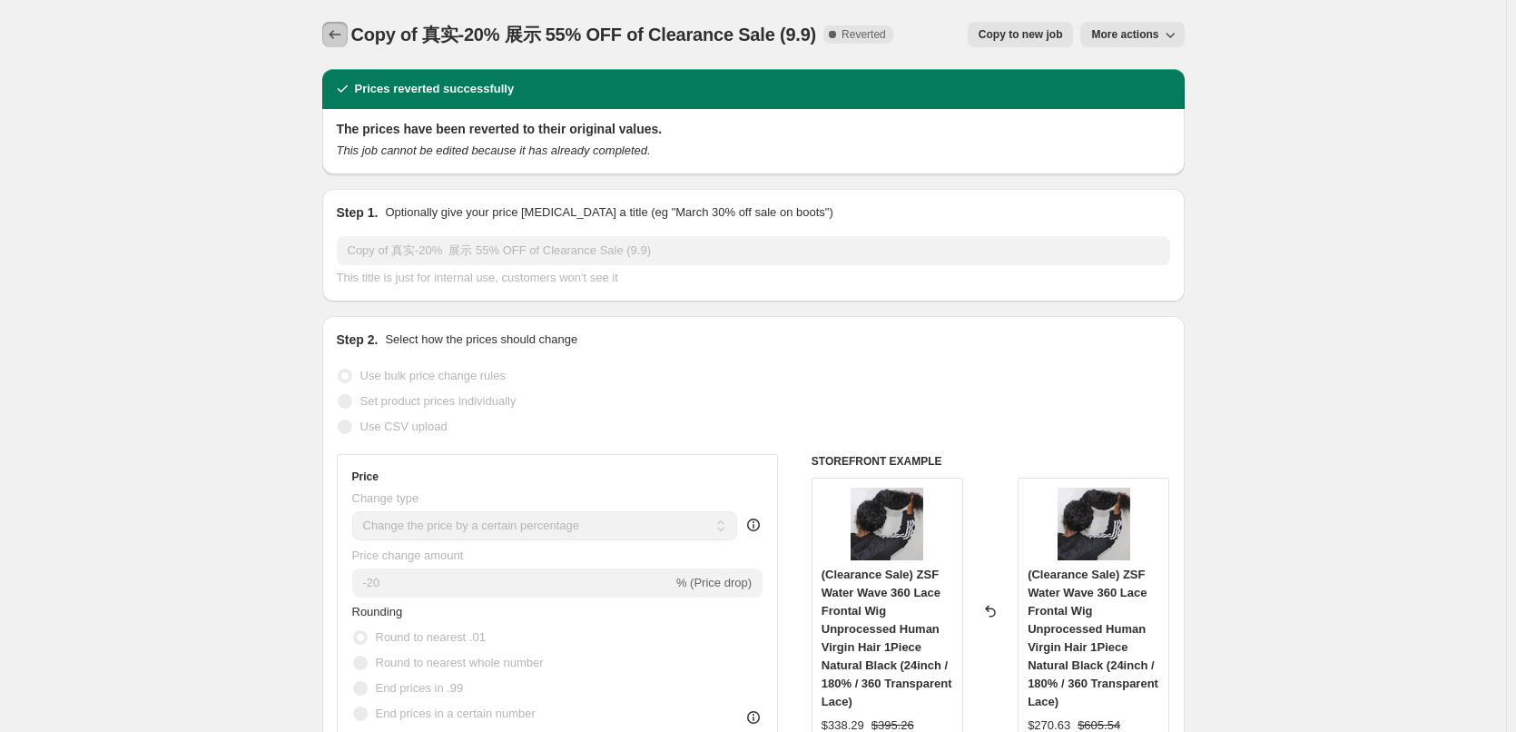
click at [341, 32] on icon "Price change jobs" at bounding box center [335, 34] width 18 height 18
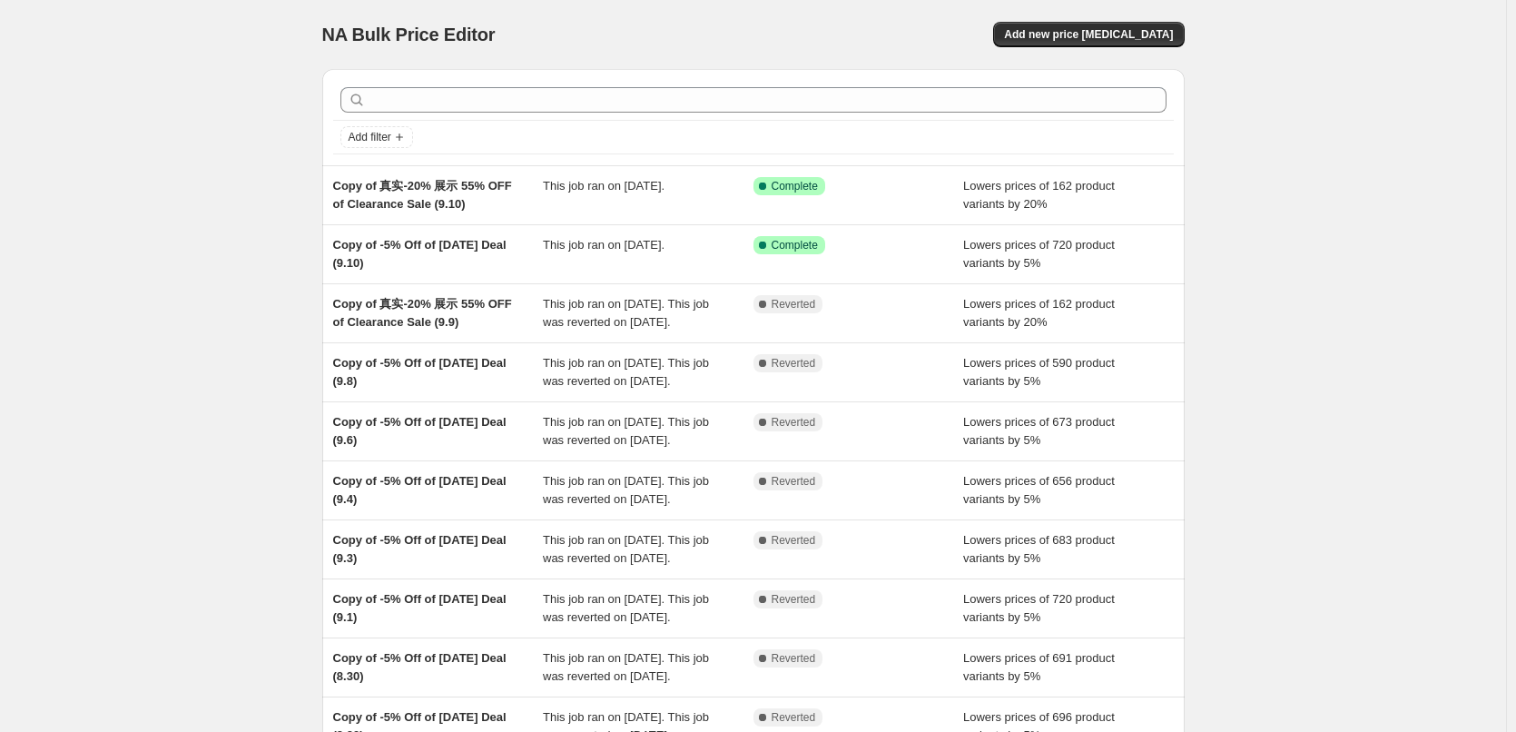
click at [104, 177] on div "NA Bulk Price Editor. This page is ready NA Bulk Price Editor Add new price [ME…" at bounding box center [753, 467] width 1506 height 935
click at [145, 272] on div "NA Bulk Price Editor. This page is ready NA Bulk Price Editor Add new price [ME…" at bounding box center [753, 467] width 1506 height 935
click at [126, 183] on div "NA Bulk Price Editor. This page is ready NA Bulk Price Editor Add new price [ME…" at bounding box center [753, 467] width 1506 height 935
